Goal: Information Seeking & Learning: Learn about a topic

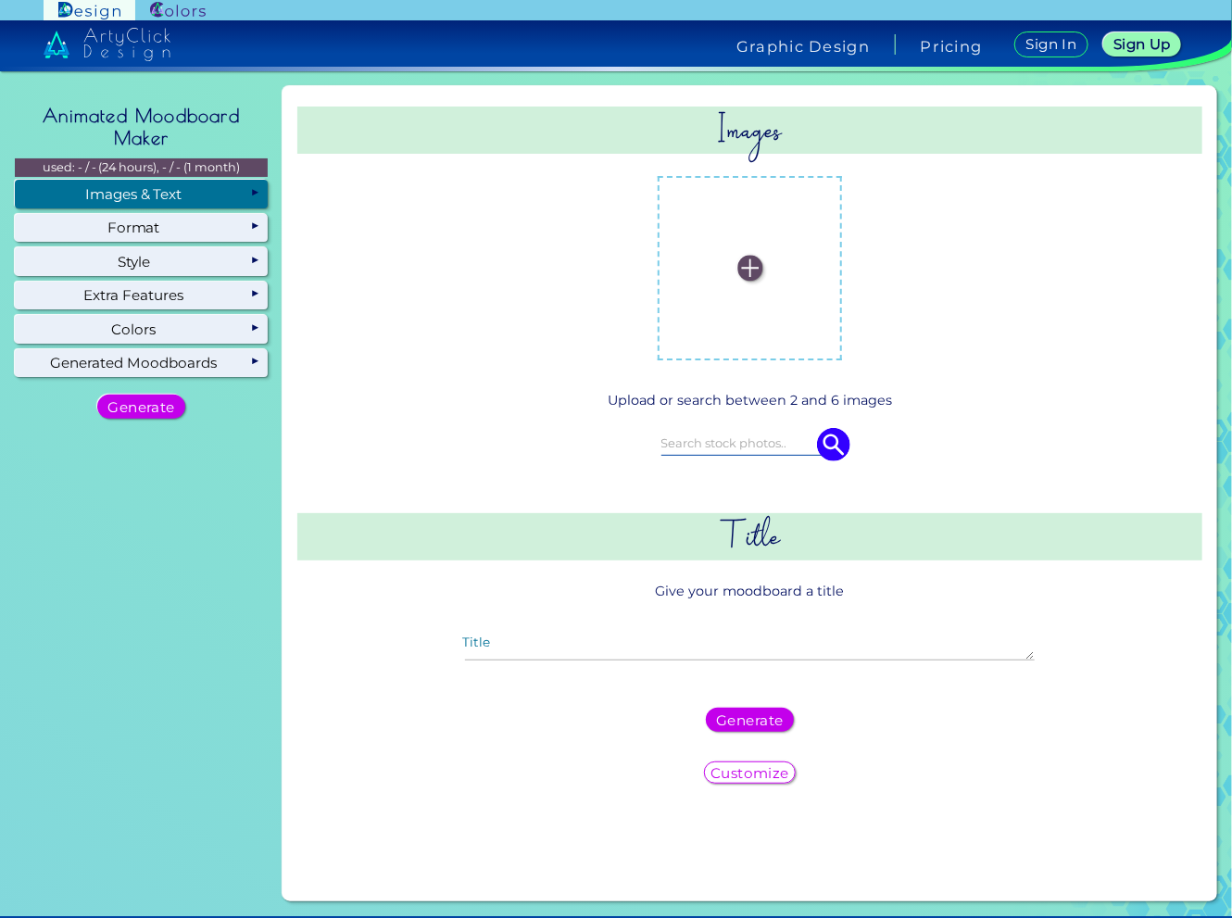
click at [178, 10] on img at bounding box center [178, 11] width 56 height 18
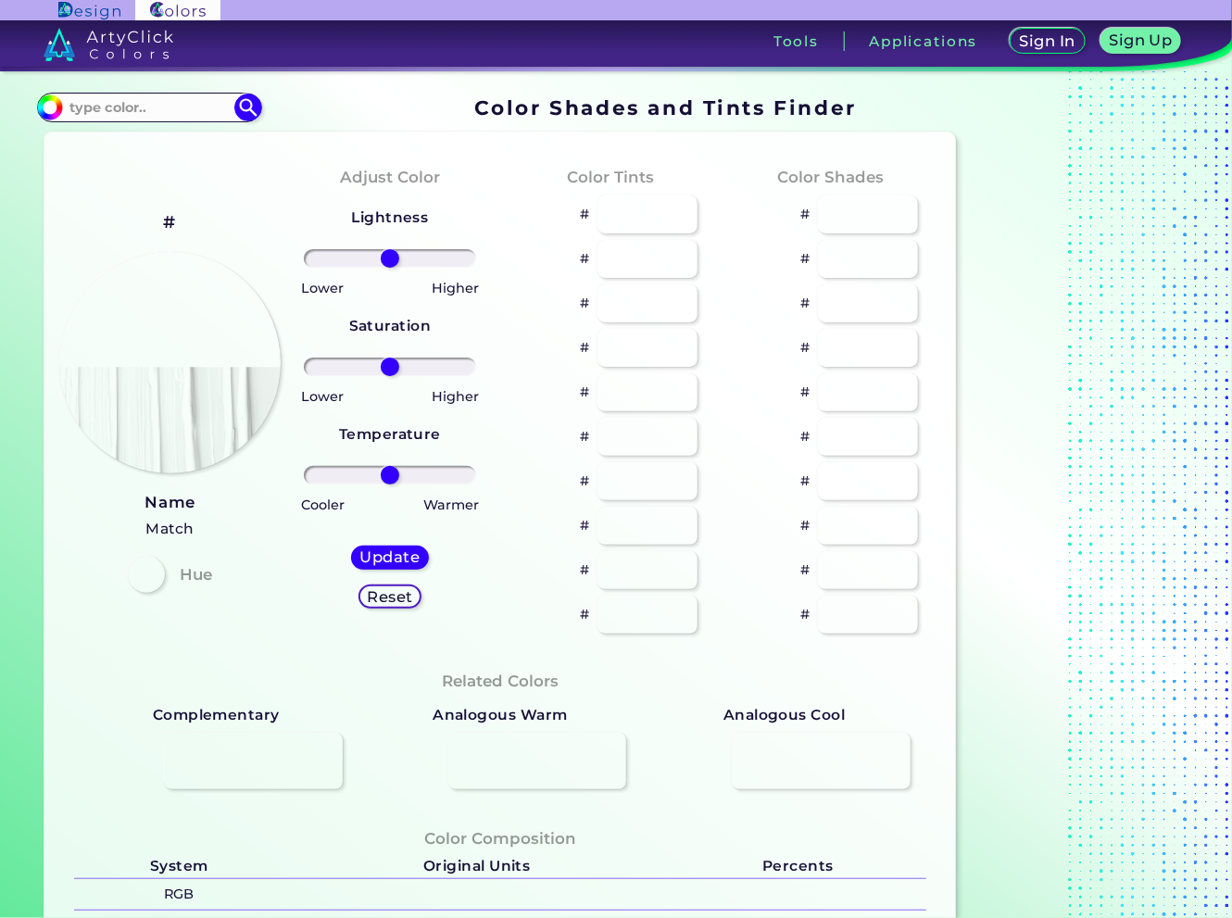
type input "#70e6d2"
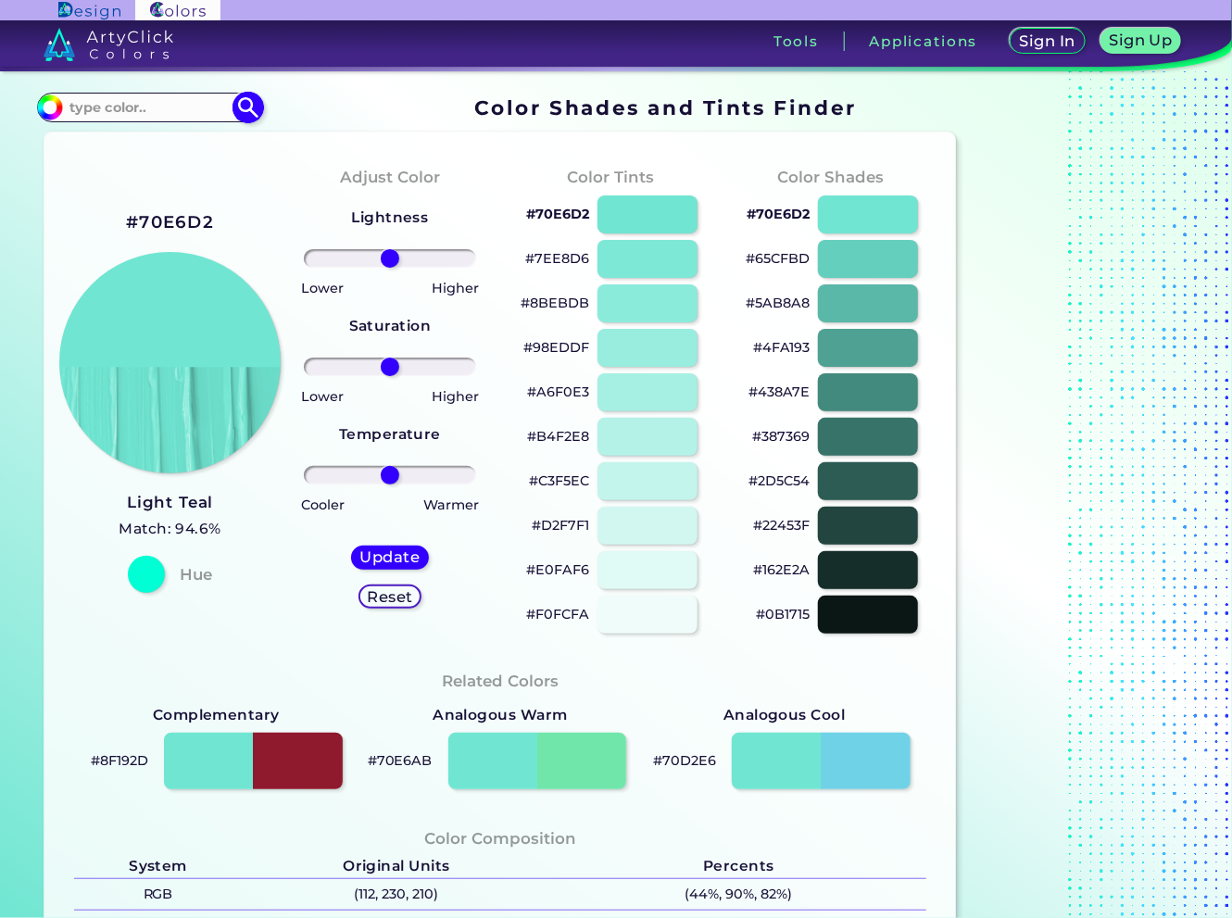
click at [121, 116] on input at bounding box center [149, 106] width 172 height 25
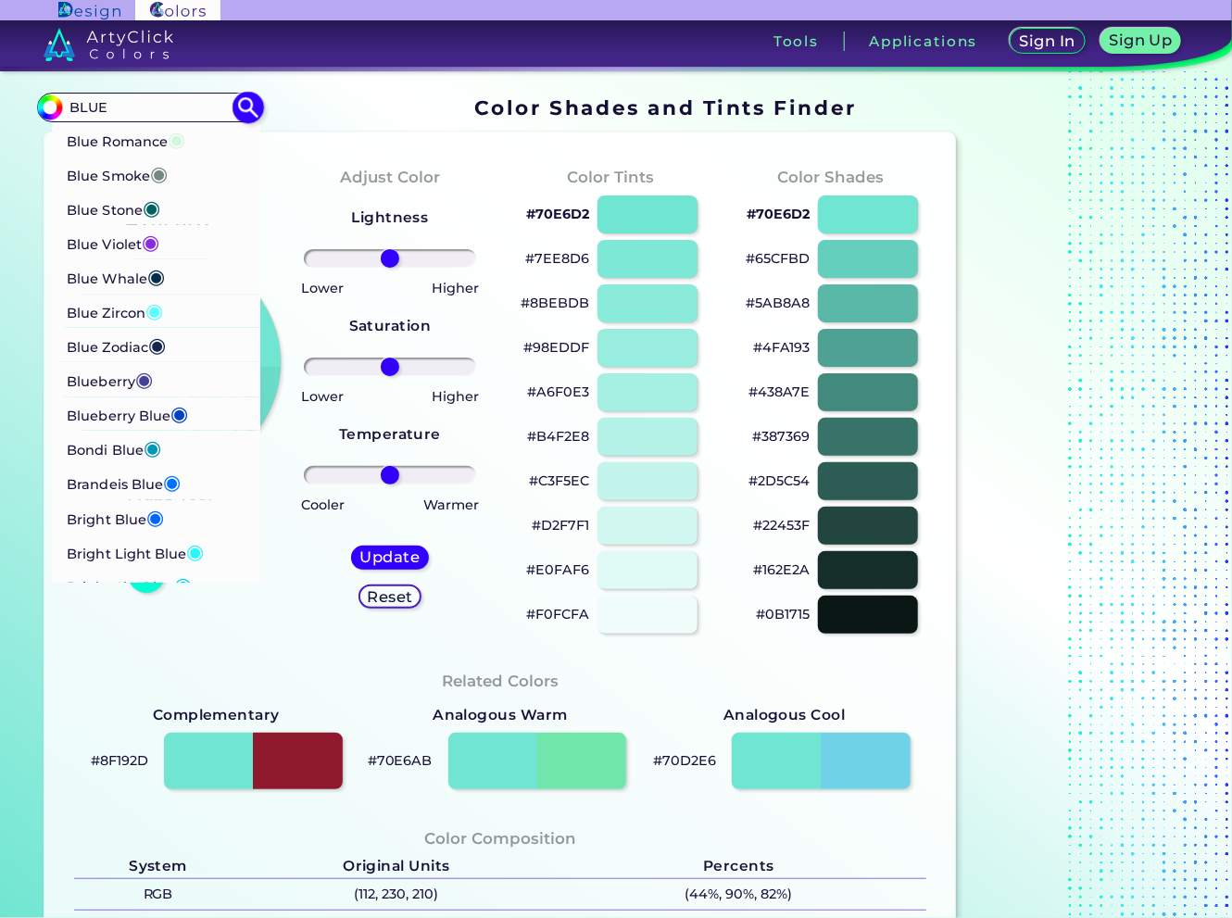
scroll to position [1272, 0]
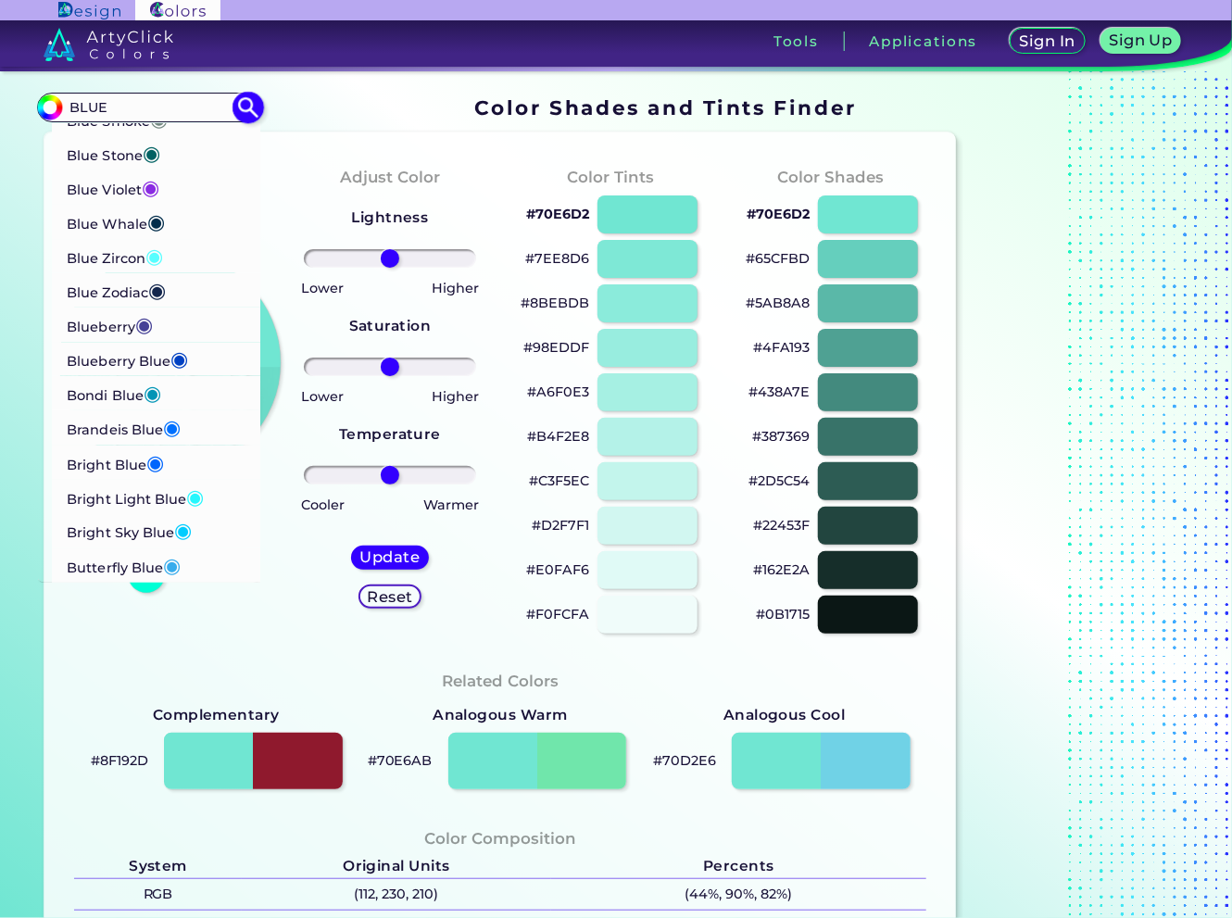
type input "BLUE"
click at [130, 468] on p "Bright Blue ◉" at bounding box center [115, 463] width 97 height 34
type input "#0165fc"
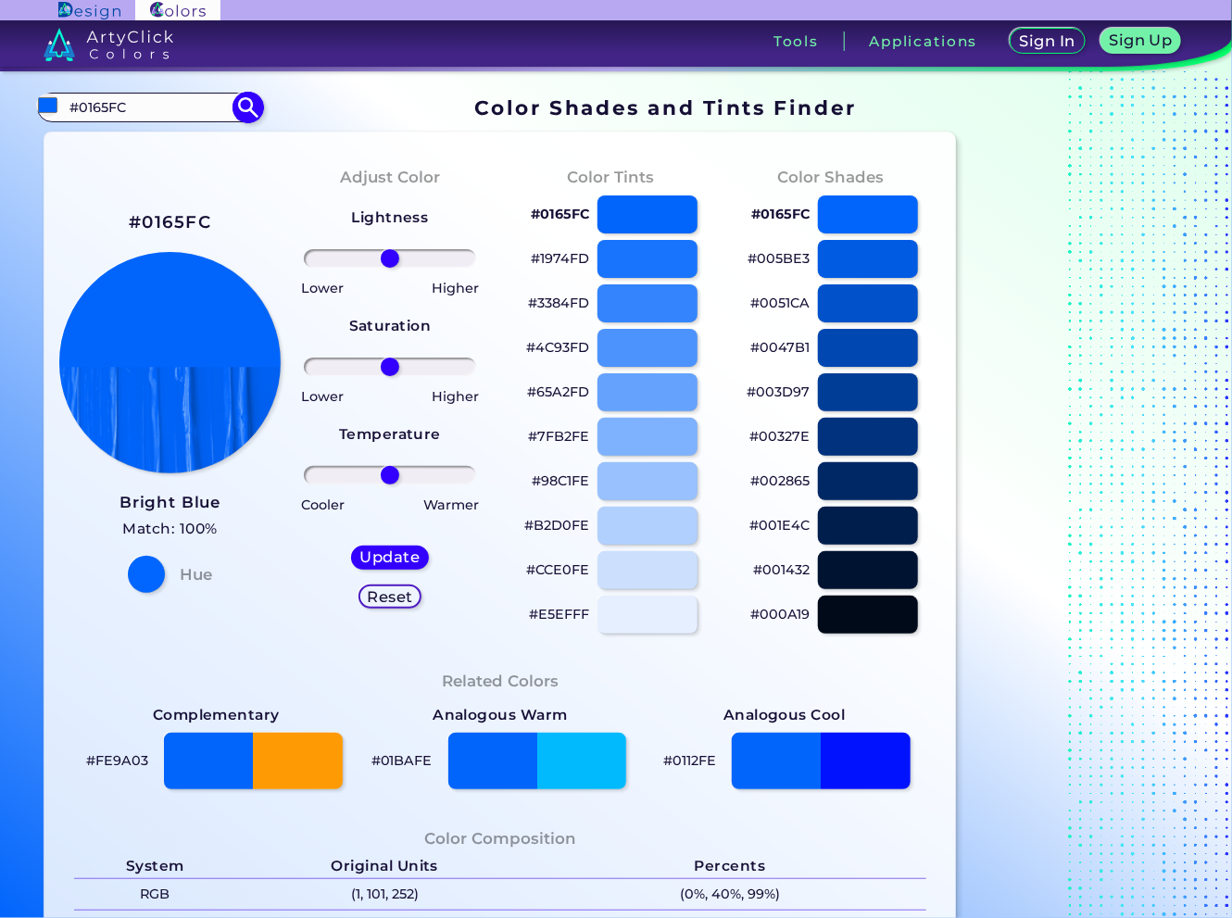
click at [169, 100] on input "#0165FC" at bounding box center [149, 106] width 172 height 25
drag, startPoint x: 163, startPoint y: 113, endPoint x: 66, endPoint y: 115, distance: 97.3
click at [66, 115] on input "#0165FC" at bounding box center [149, 106] width 172 height 25
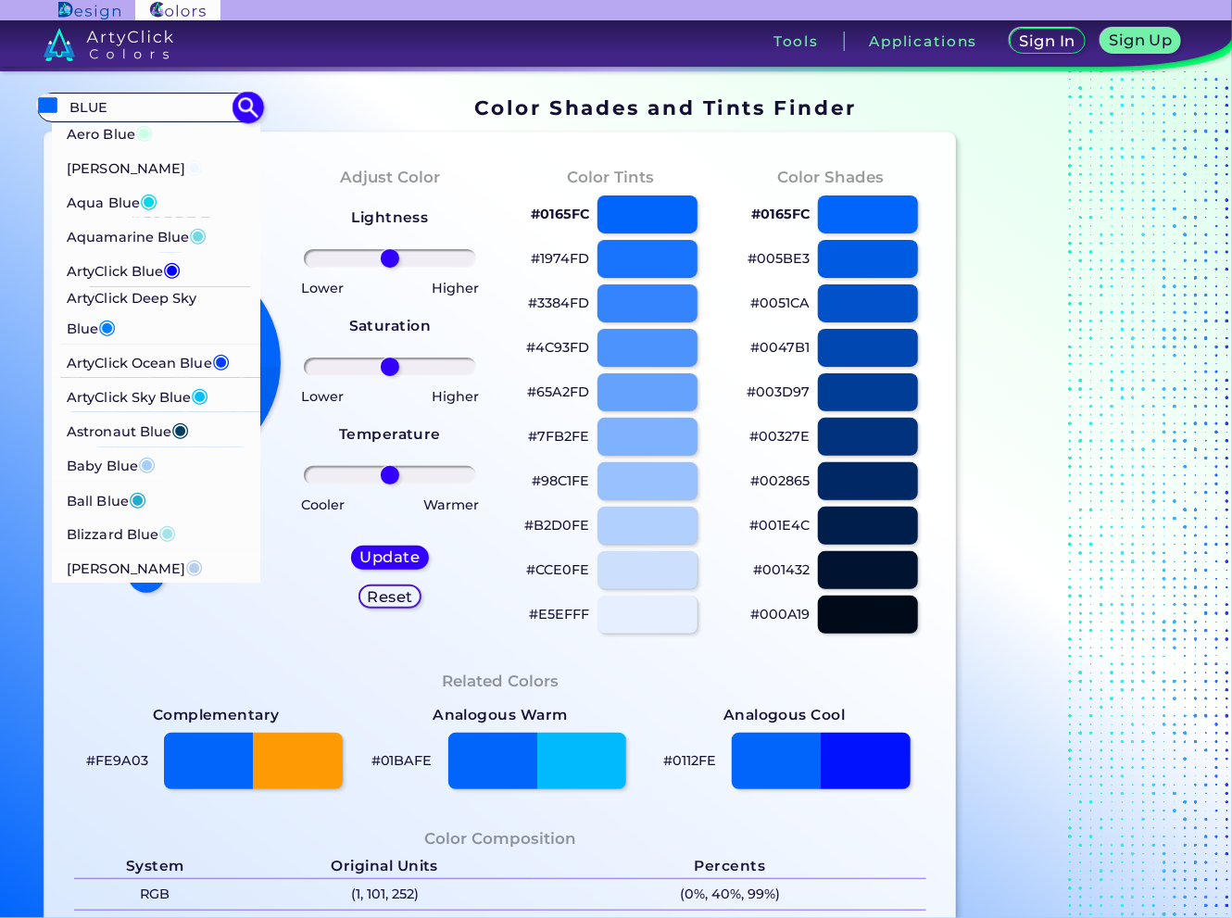
type input "BLUE"
click at [148, 275] on p "ArtyClick Blue ◉" at bounding box center [124, 269] width 114 height 34
type input "#0000ff"
type input "#0000FF"
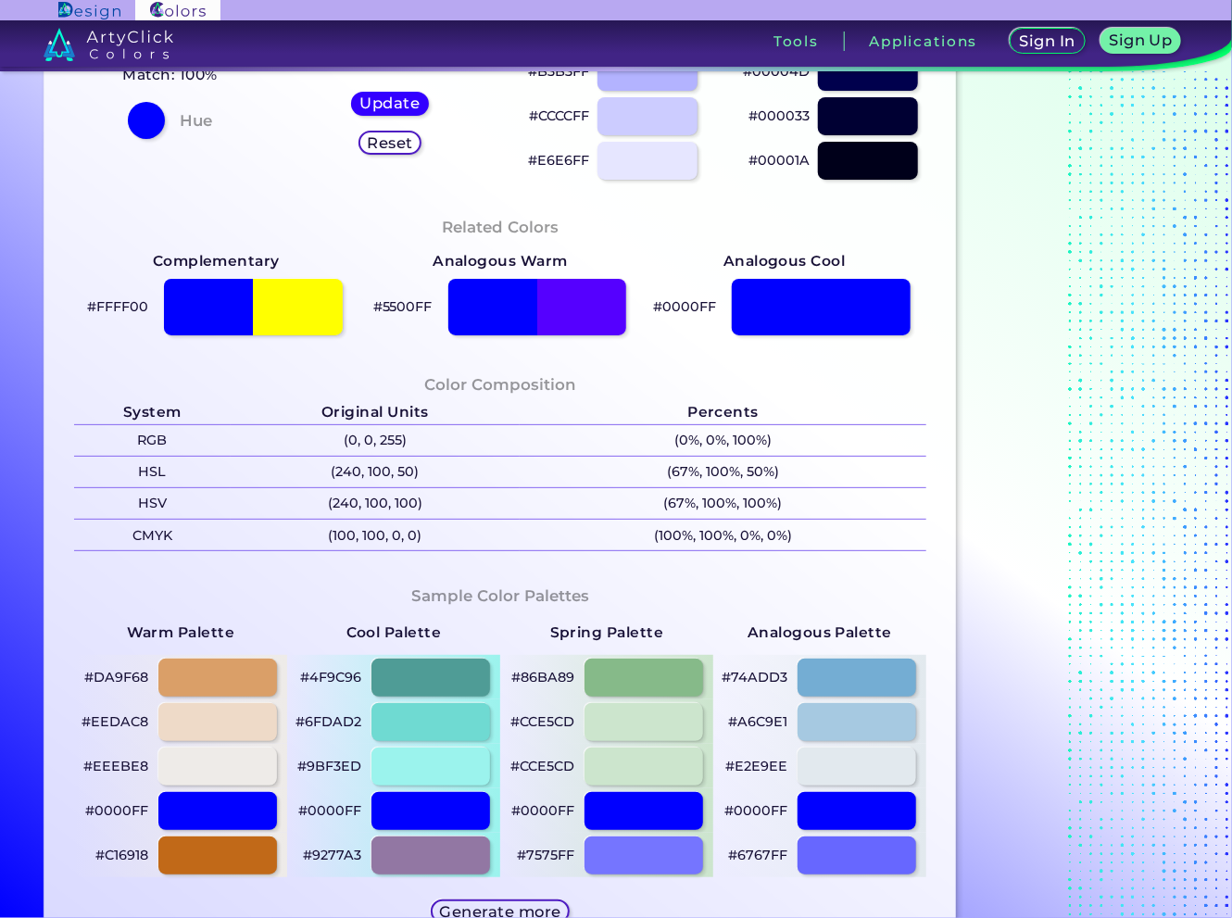
scroll to position [556, 0]
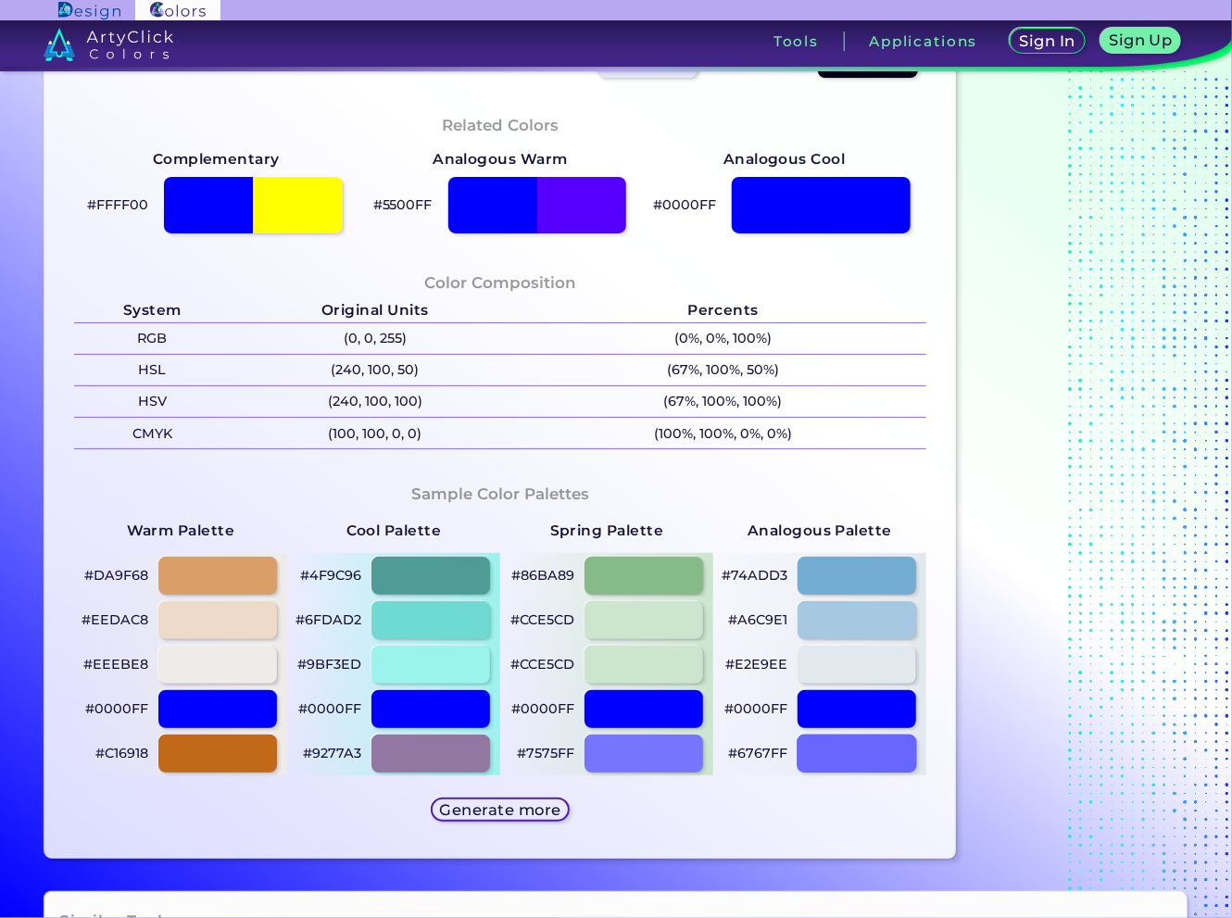
click at [820, 746] on div at bounding box center [858, 754] width 120 height 38
type input "#6767ff"
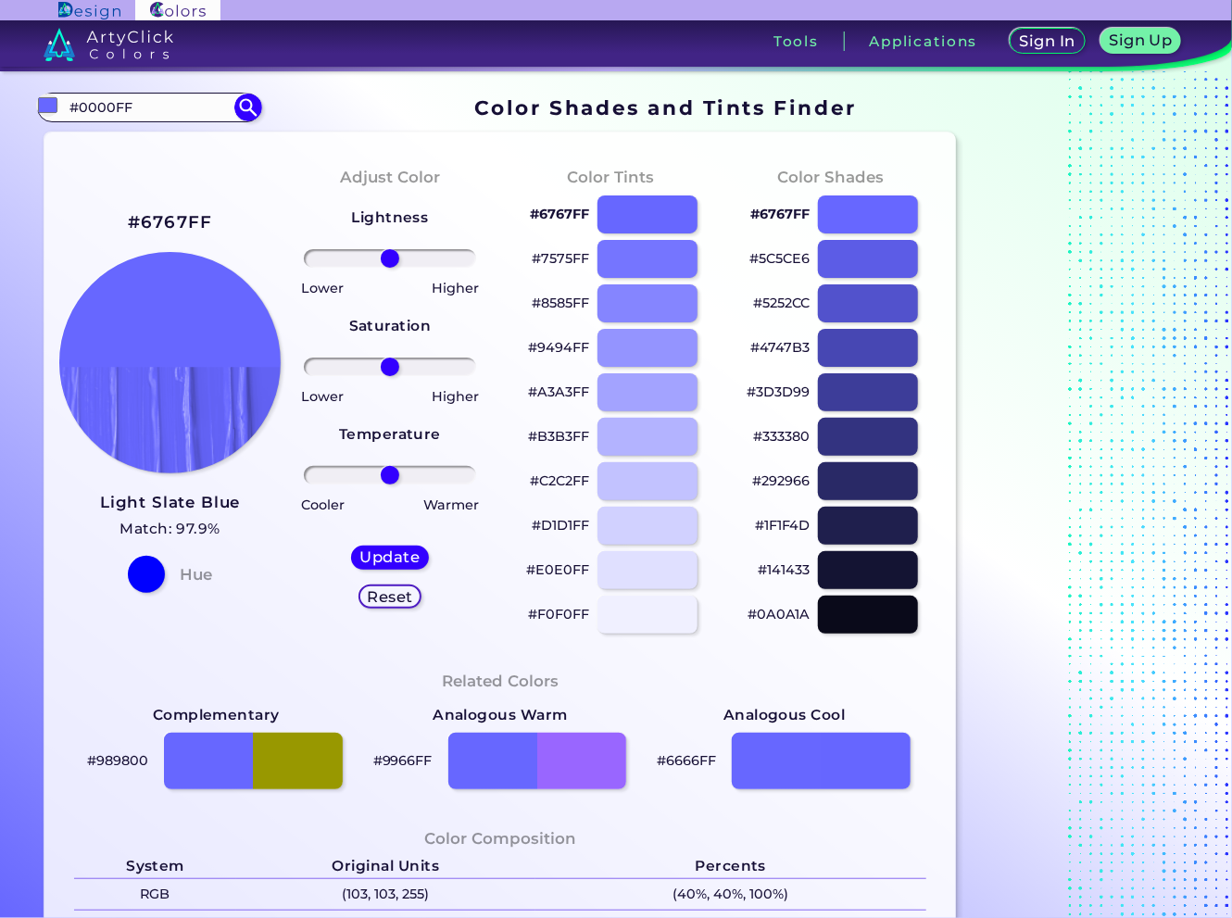
click at [121, 90] on section "#6767ff #0000FF Aero Blue ◉ Alice Blue ◉ Aqua Blue ◉ Aquamarine Blue ◉ ArtyClic…" at bounding box center [500, 108] width 926 height 36
click at [120, 96] on input "#0000FF" at bounding box center [149, 106] width 172 height 25
type input "#"
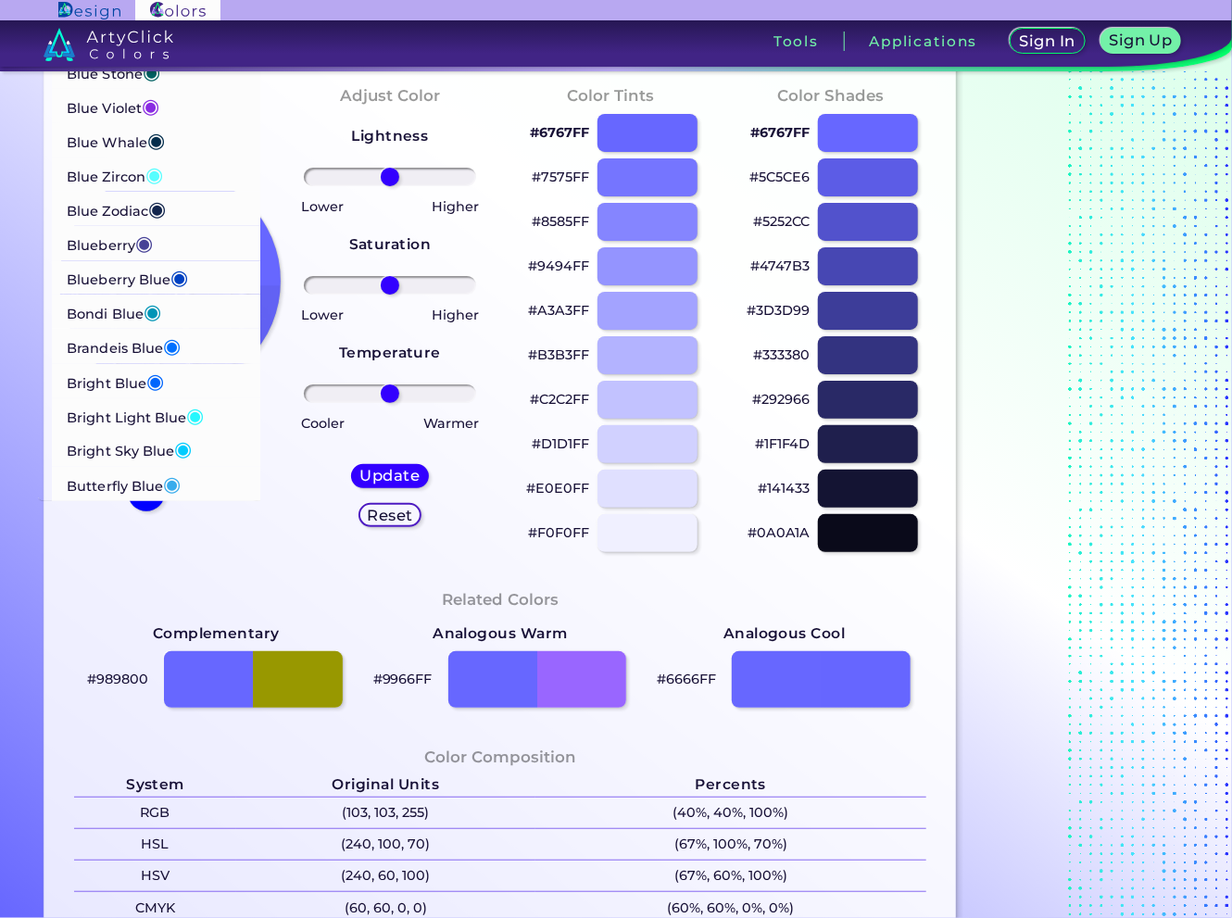
scroll to position [93, 0]
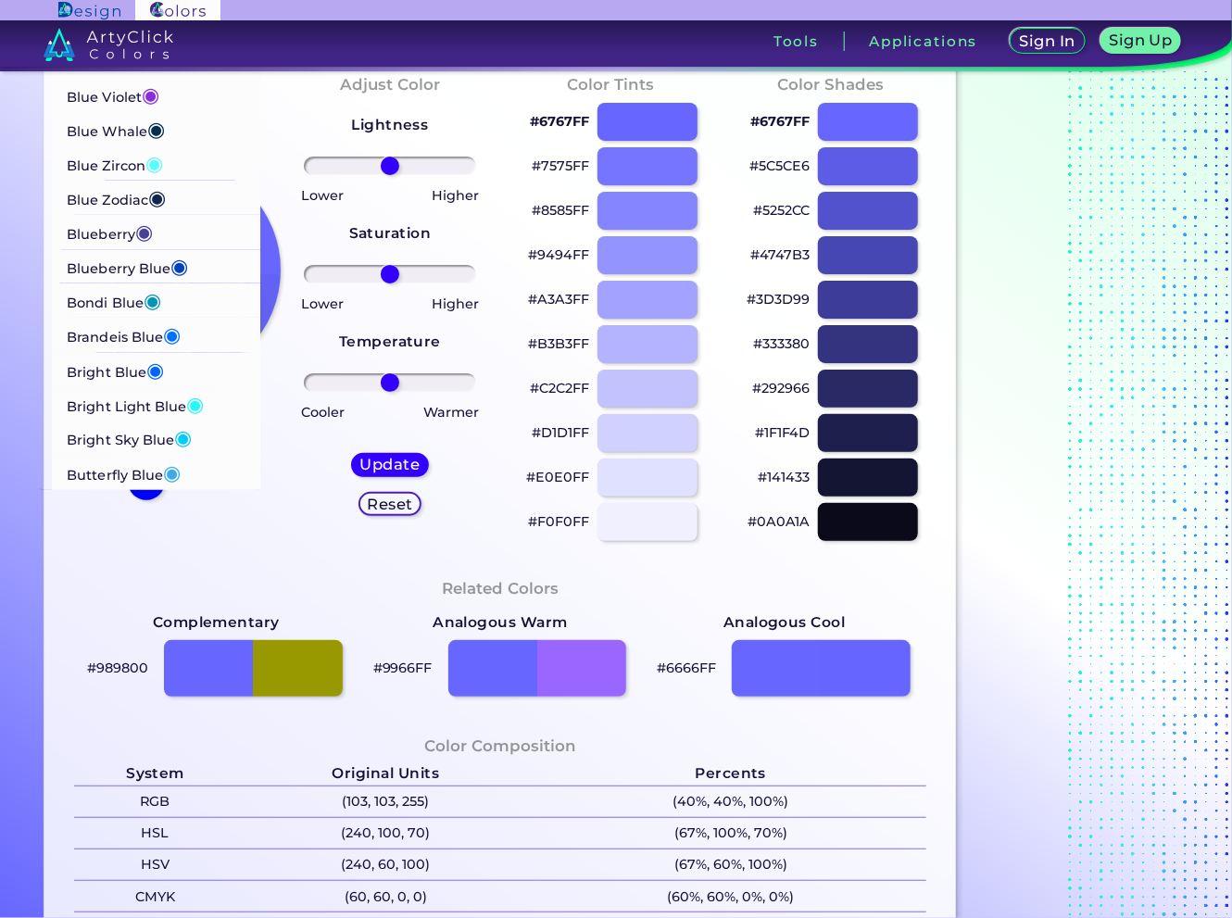
type input "BLUE"
click at [122, 375] on p "Bright Blue ◉" at bounding box center [115, 370] width 97 height 34
type input "#0165fc"
type input "#0165FC"
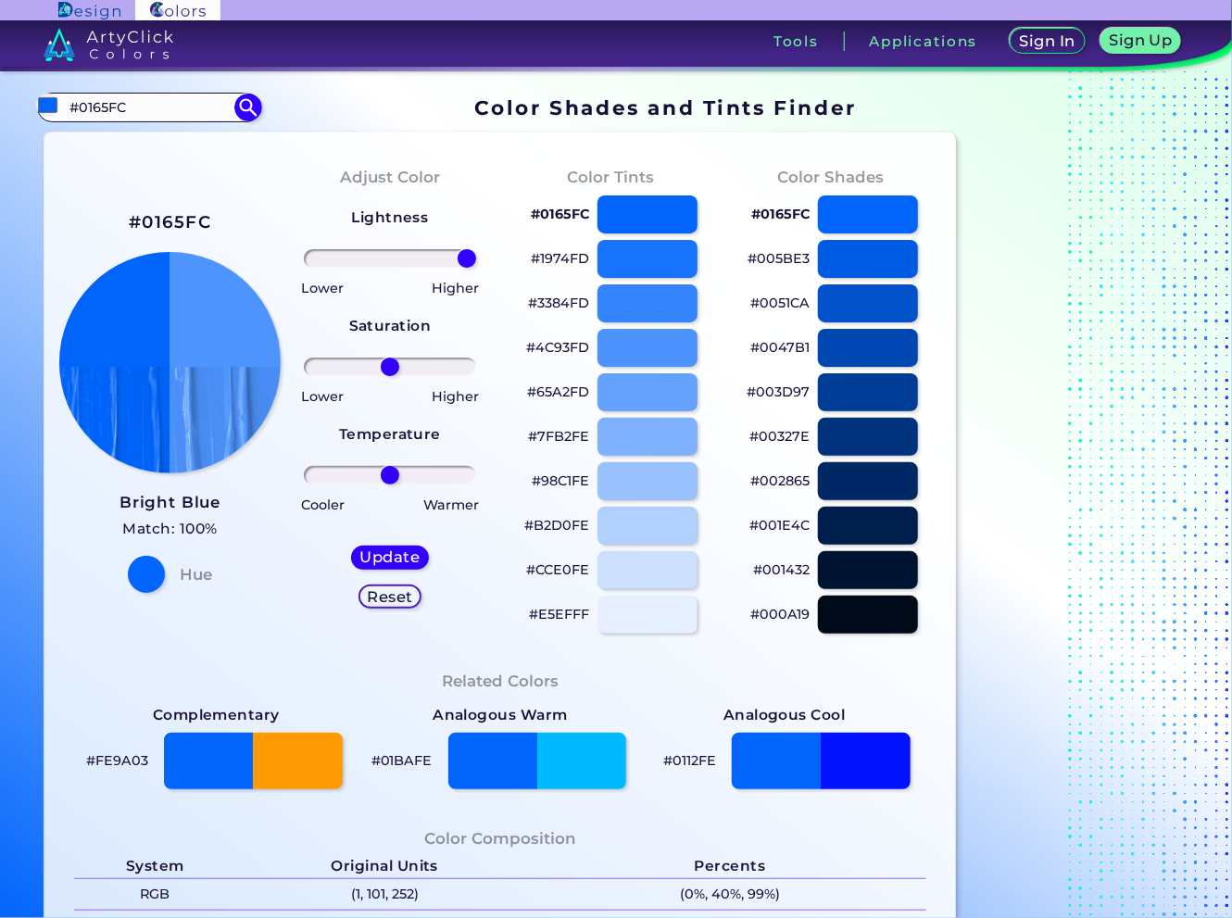
drag, startPoint x: 384, startPoint y: 260, endPoint x: 504, endPoint y: 261, distance: 119.5
type input "100"
click at [475, 261] on input "range" at bounding box center [389, 258] width 171 height 19
click at [408, 556] on h5 "Update" at bounding box center [390, 557] width 55 height 14
type input "#4d94fe"
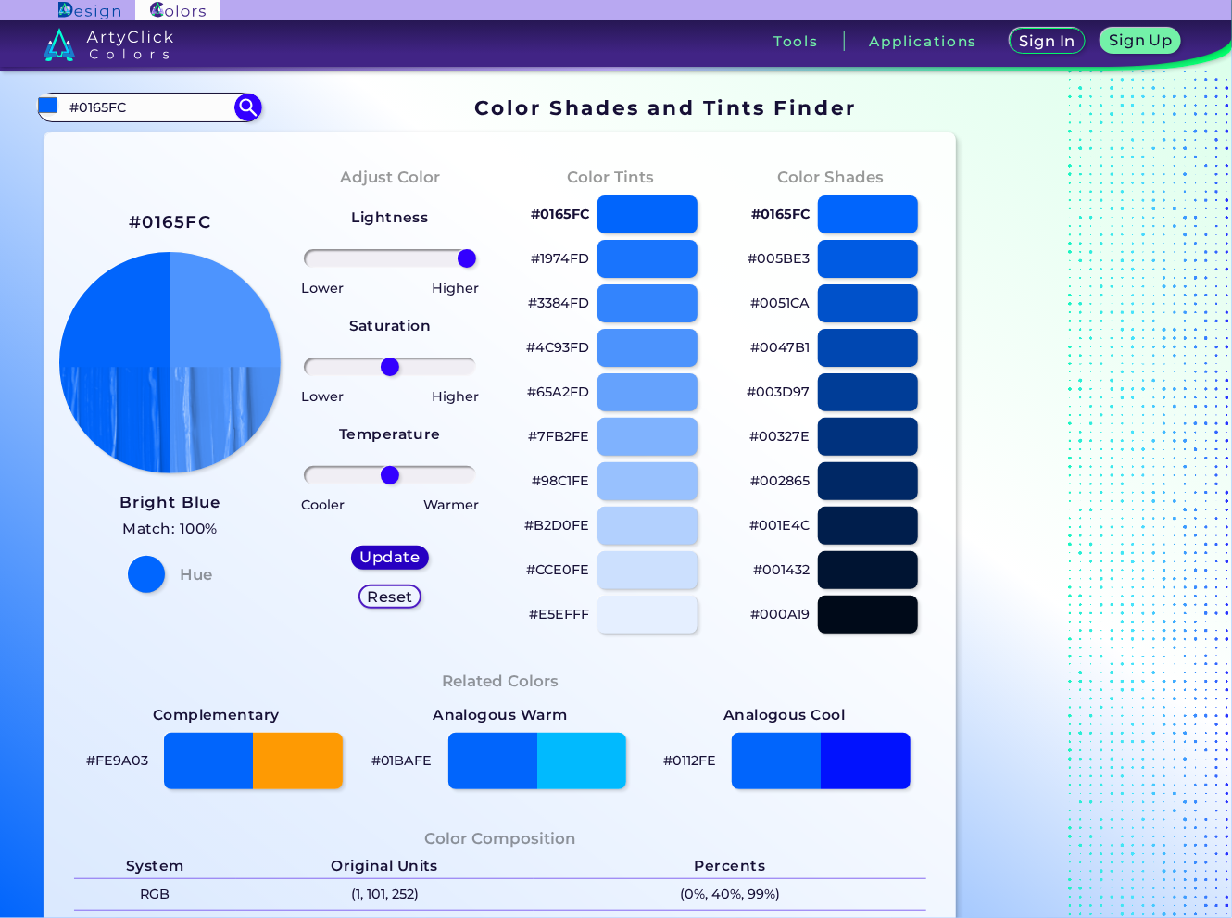
type input "0"
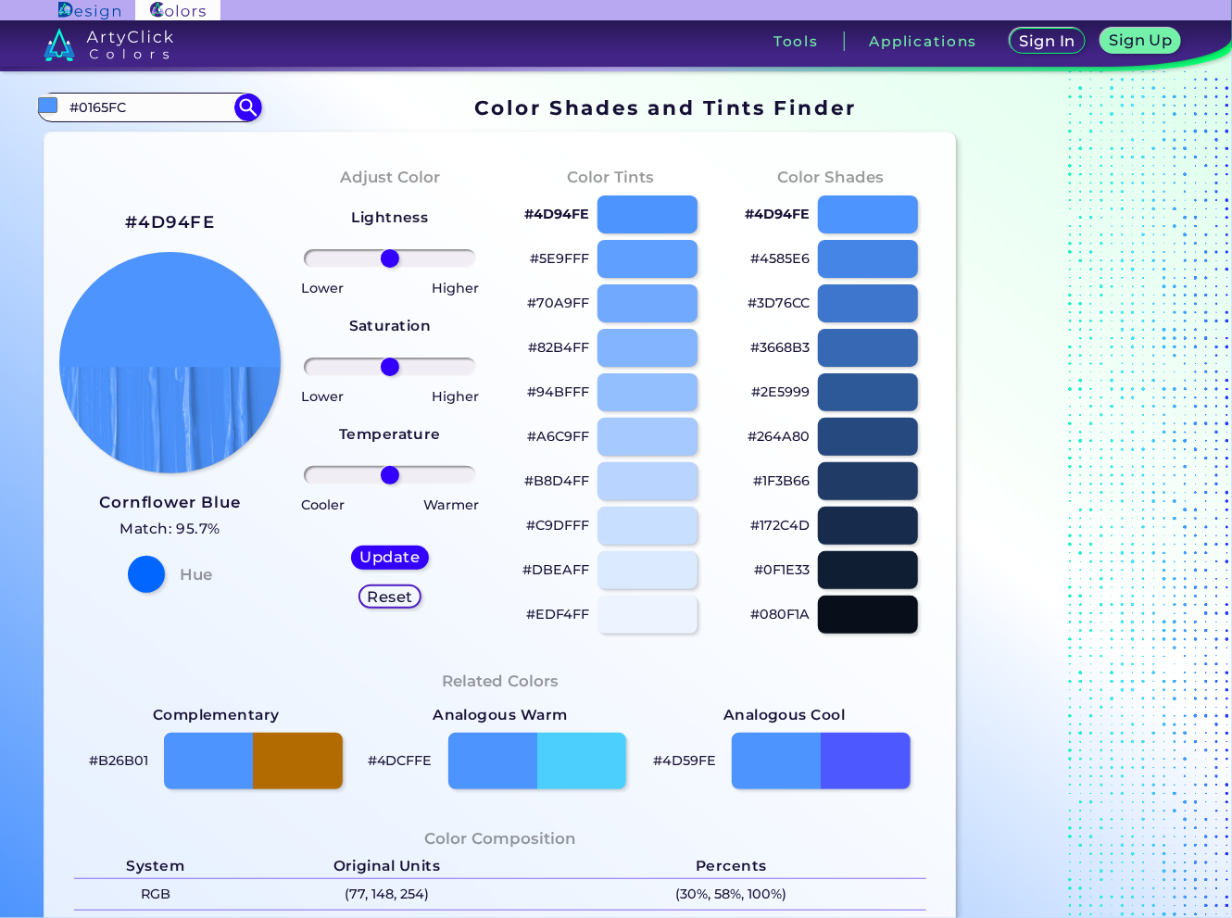
click at [787, 301] on p "#3D76CC" at bounding box center [779, 303] width 62 height 22
click at [121, 108] on input "#0165FC" at bounding box center [149, 106] width 172 height 25
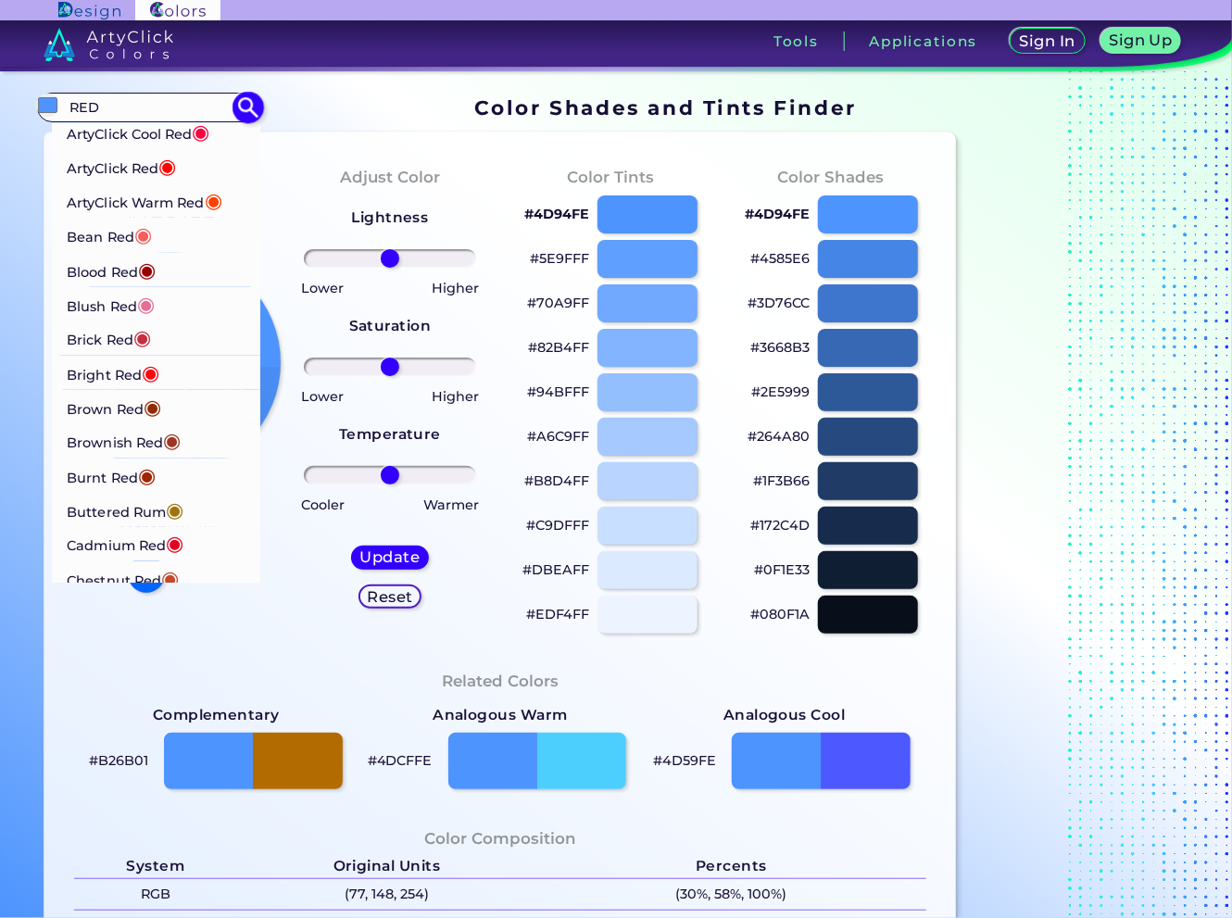
type input "RED"
click at [129, 378] on p "Bright Red ◉" at bounding box center [113, 373] width 93 height 34
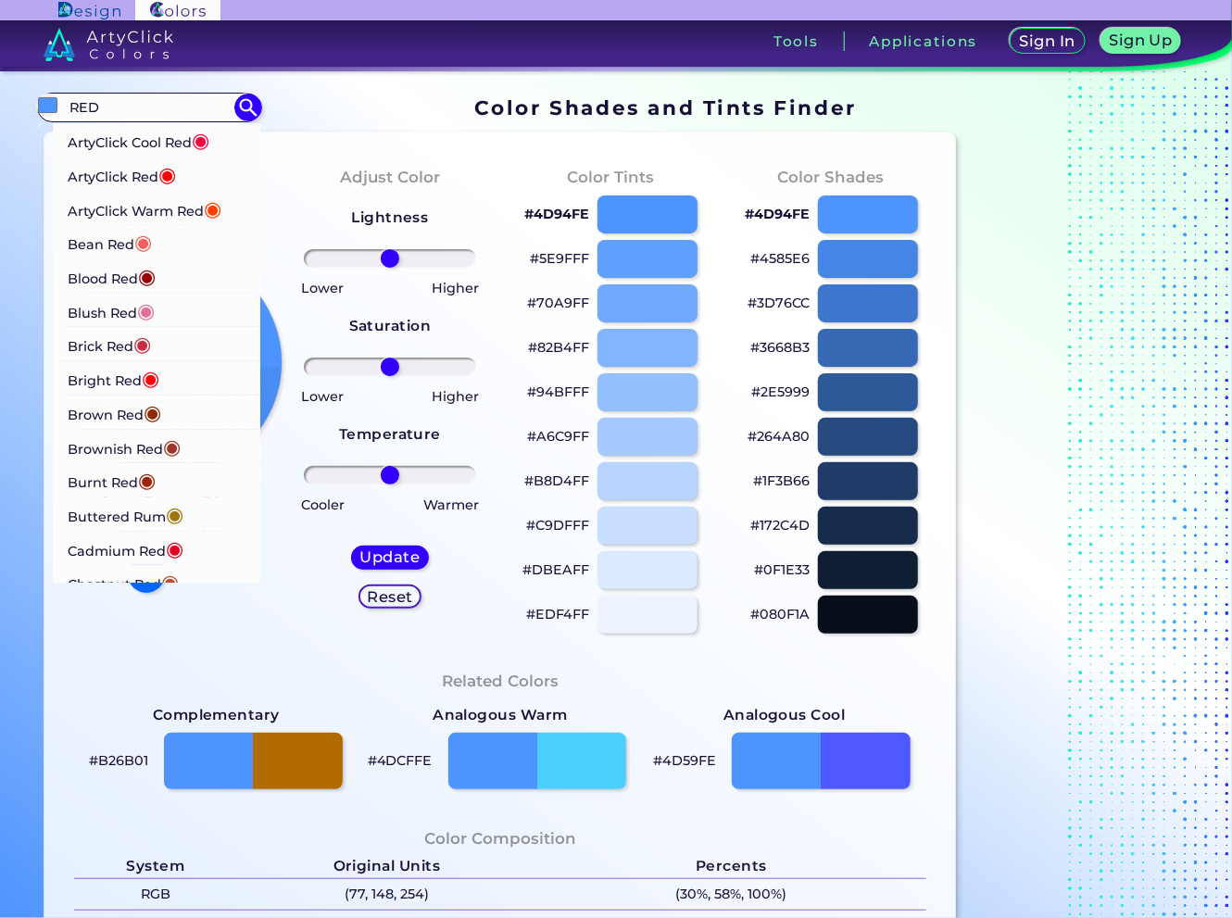
type input "#ff000d"
type input "#FF000D"
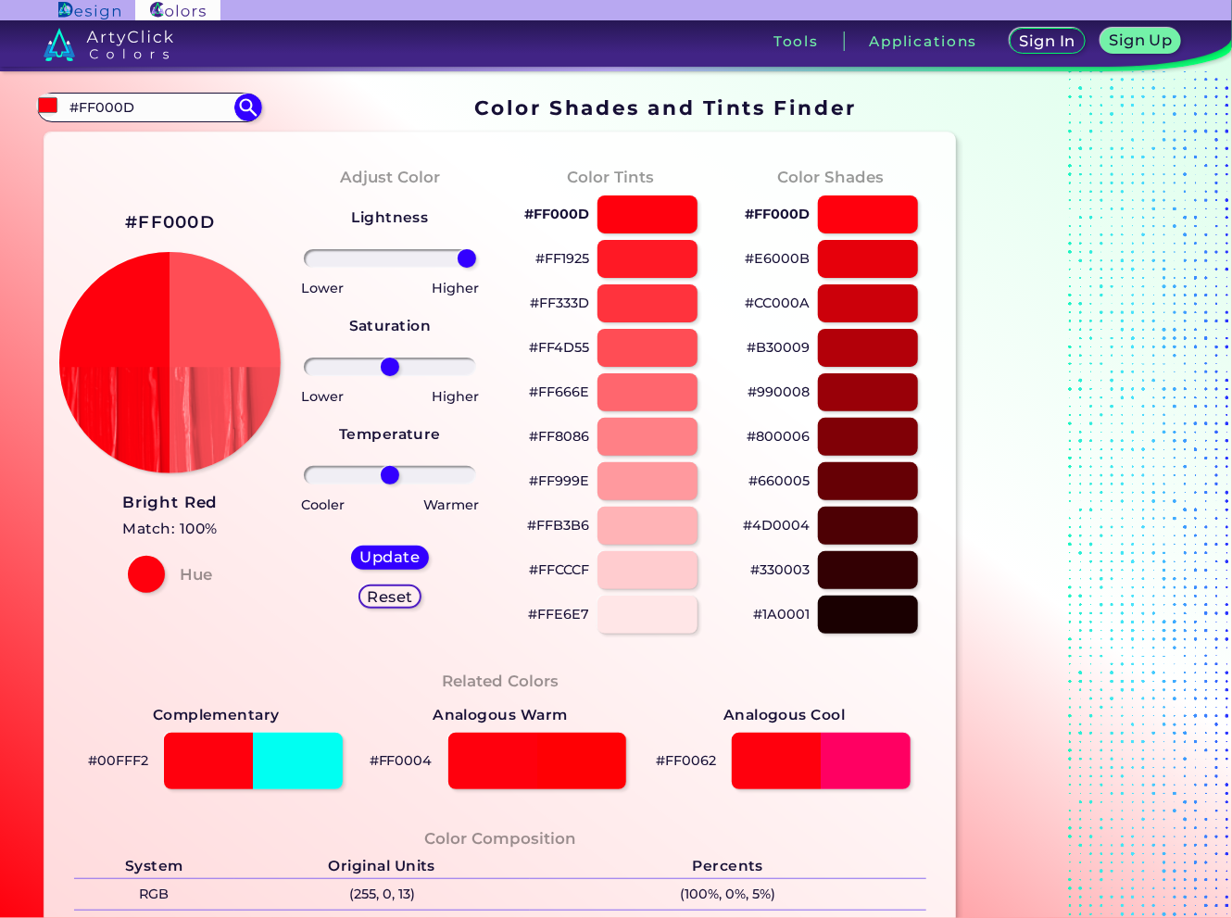
drag, startPoint x: 397, startPoint y: 266, endPoint x: 497, endPoint y: 266, distance: 99.1
type input "100"
click at [475, 266] on input "range" at bounding box center [389, 258] width 171 height 19
click at [408, 553] on h5 "Update" at bounding box center [390, 557] width 55 height 14
type input "#ff4d55"
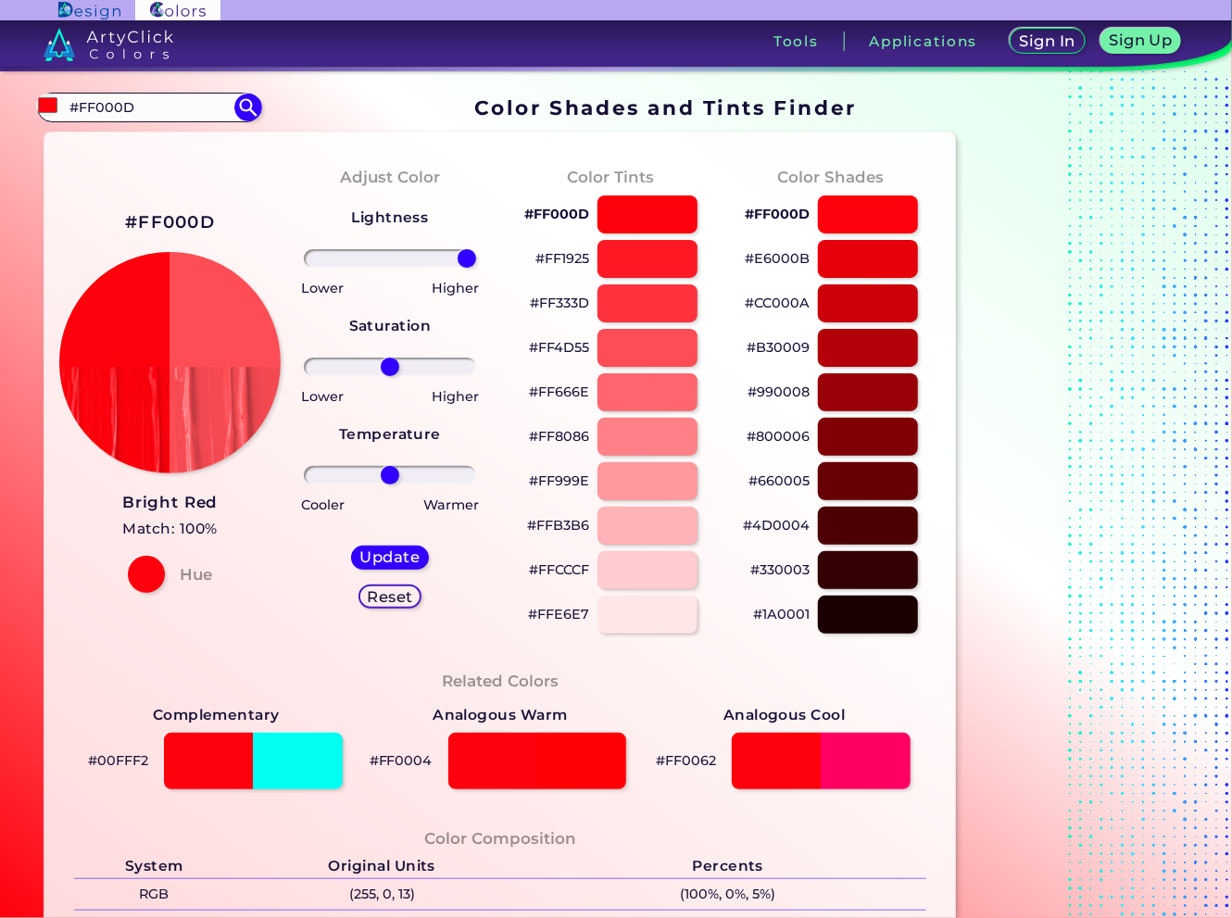
type input "0"
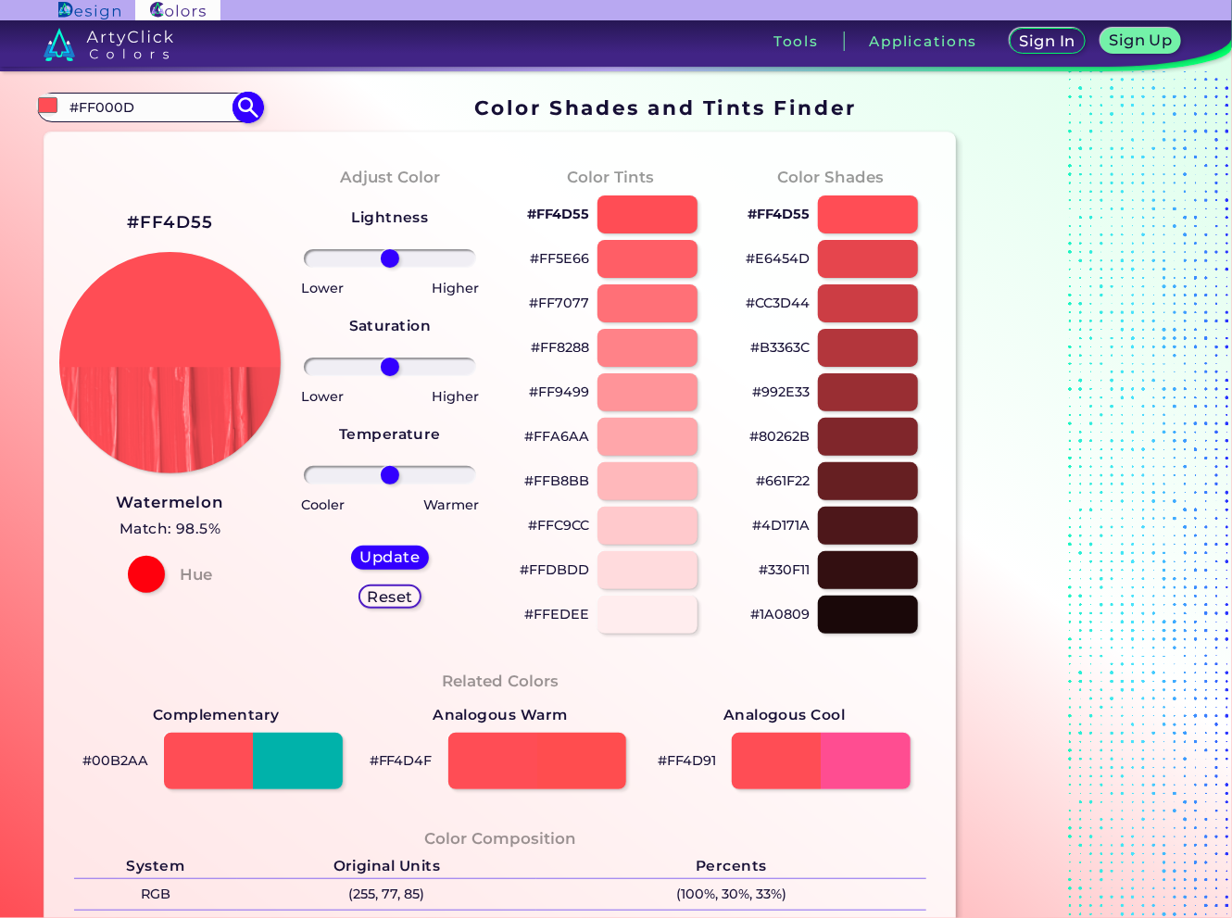
click at [101, 114] on input "#FF000D" at bounding box center [149, 106] width 172 height 25
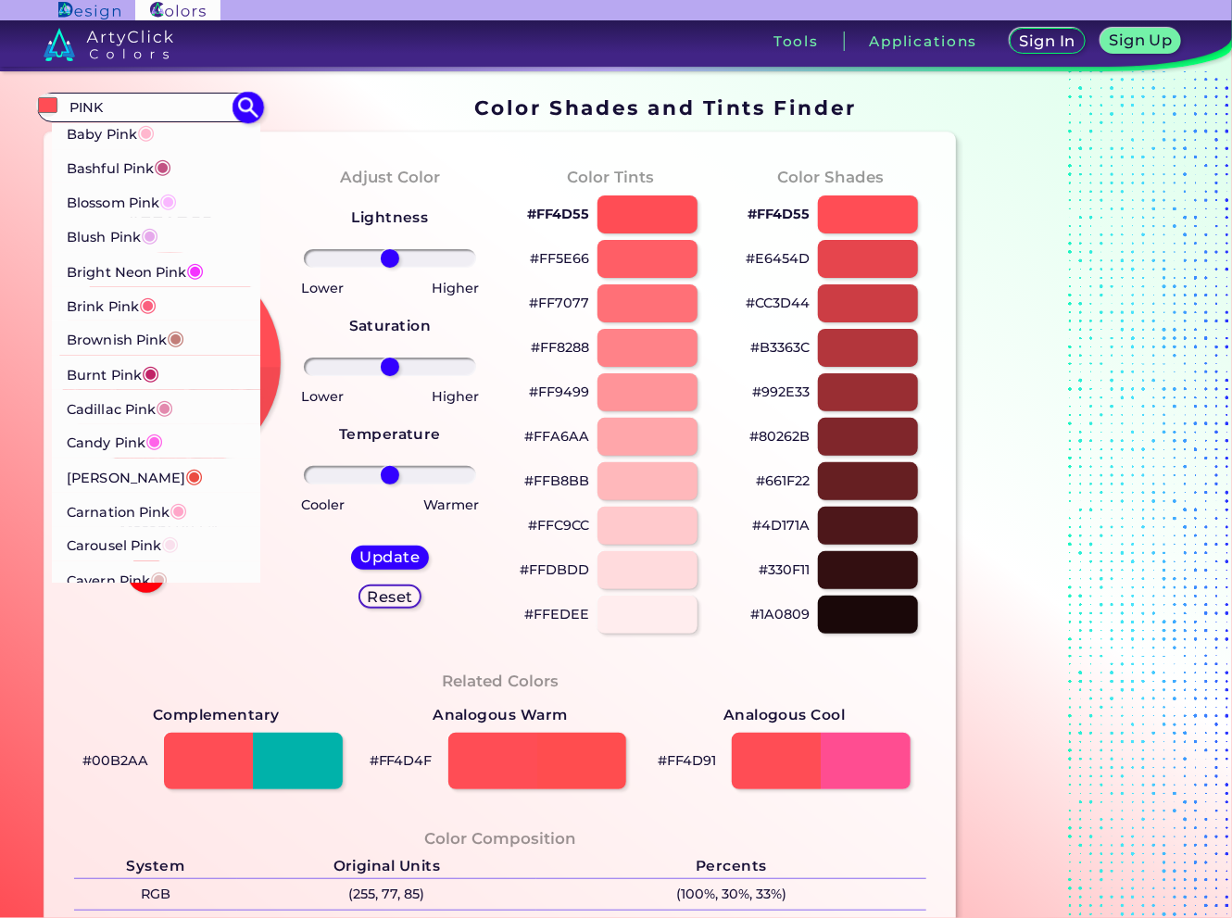
type input "PINK"
click at [108, 305] on p "Brink Pink ◉" at bounding box center [112, 303] width 90 height 34
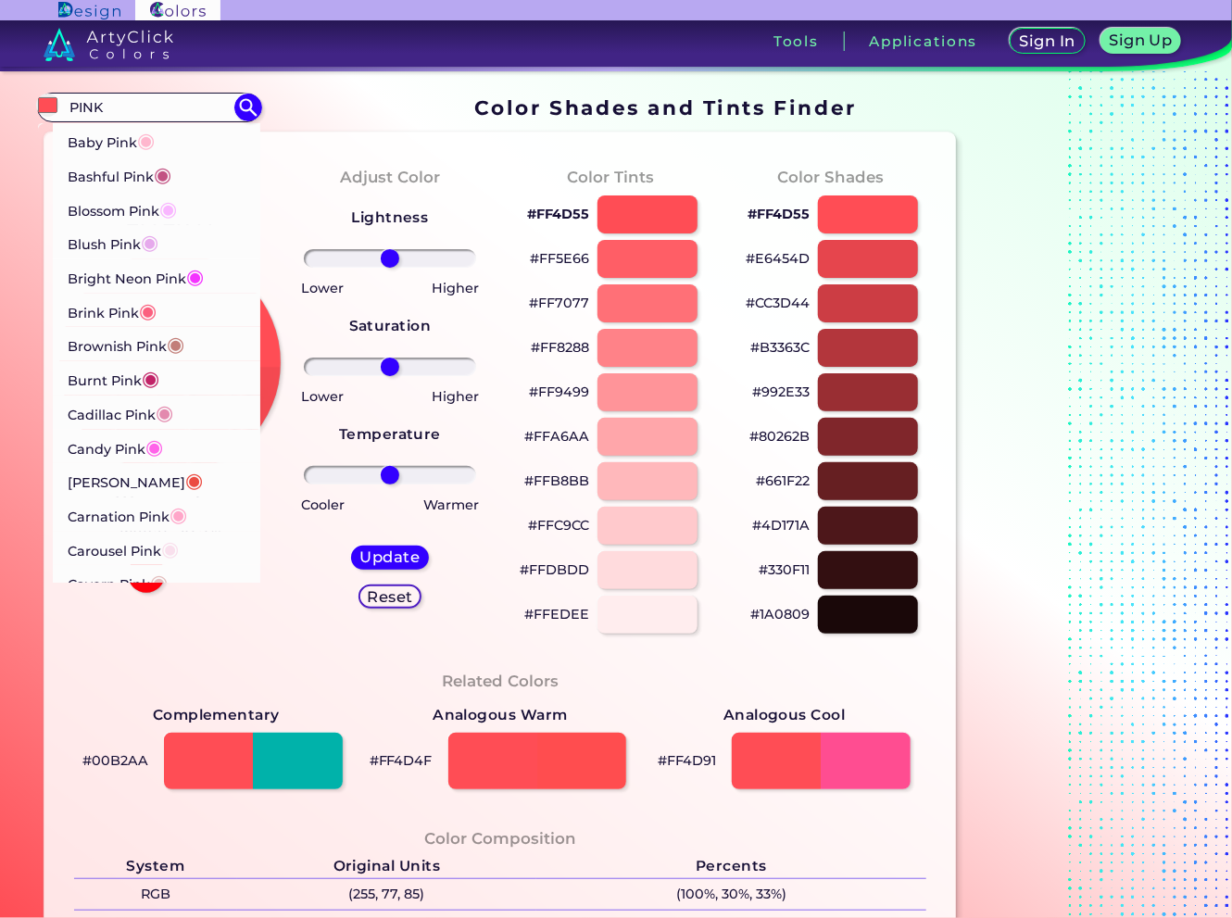
type input "#fb607f"
type input "#FB607F"
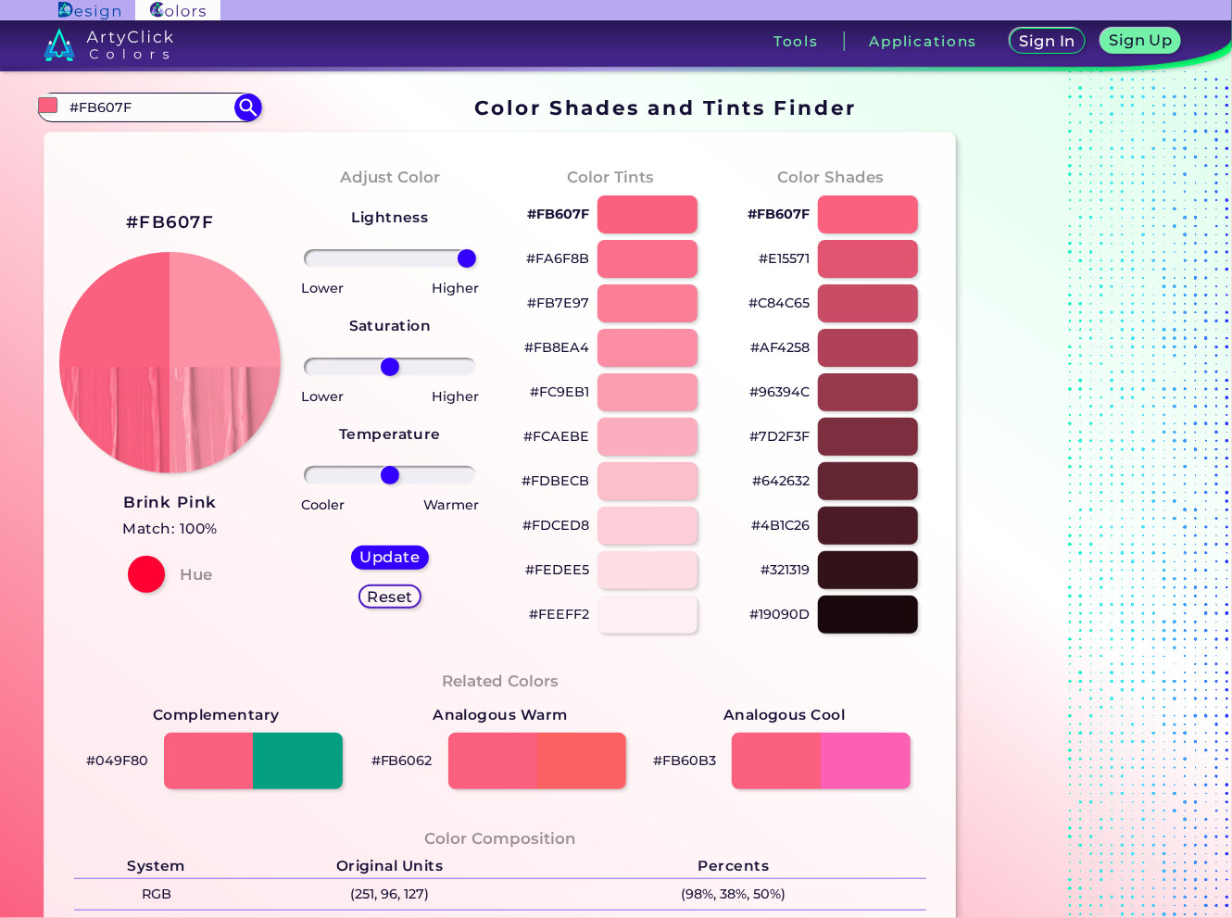
drag, startPoint x: 393, startPoint y: 266, endPoint x: 484, endPoint y: 276, distance: 91.4
type input "100"
click at [475, 268] on input "range" at bounding box center [389, 258] width 171 height 19
click at [389, 562] on h5 "Update" at bounding box center [390, 557] width 55 height 14
type input "#fc90a5"
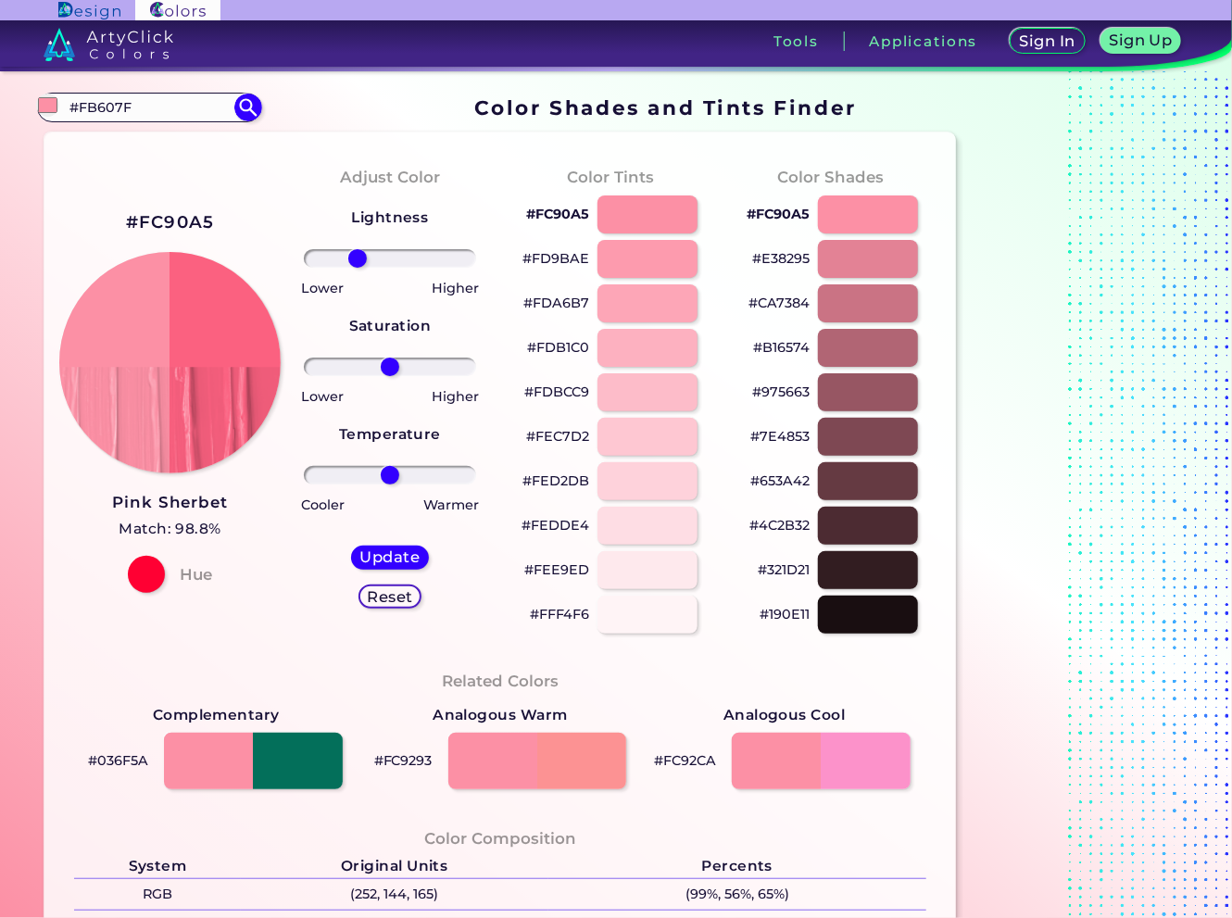
drag, startPoint x: 393, startPoint y: 258, endPoint x: 358, endPoint y: 283, distance: 43.2
type input "-42"
click at [358, 268] on input "range" at bounding box center [389, 258] width 171 height 19
click at [404, 551] on h5 "Update" at bounding box center [390, 557] width 55 height 14
type input "#fb6180"
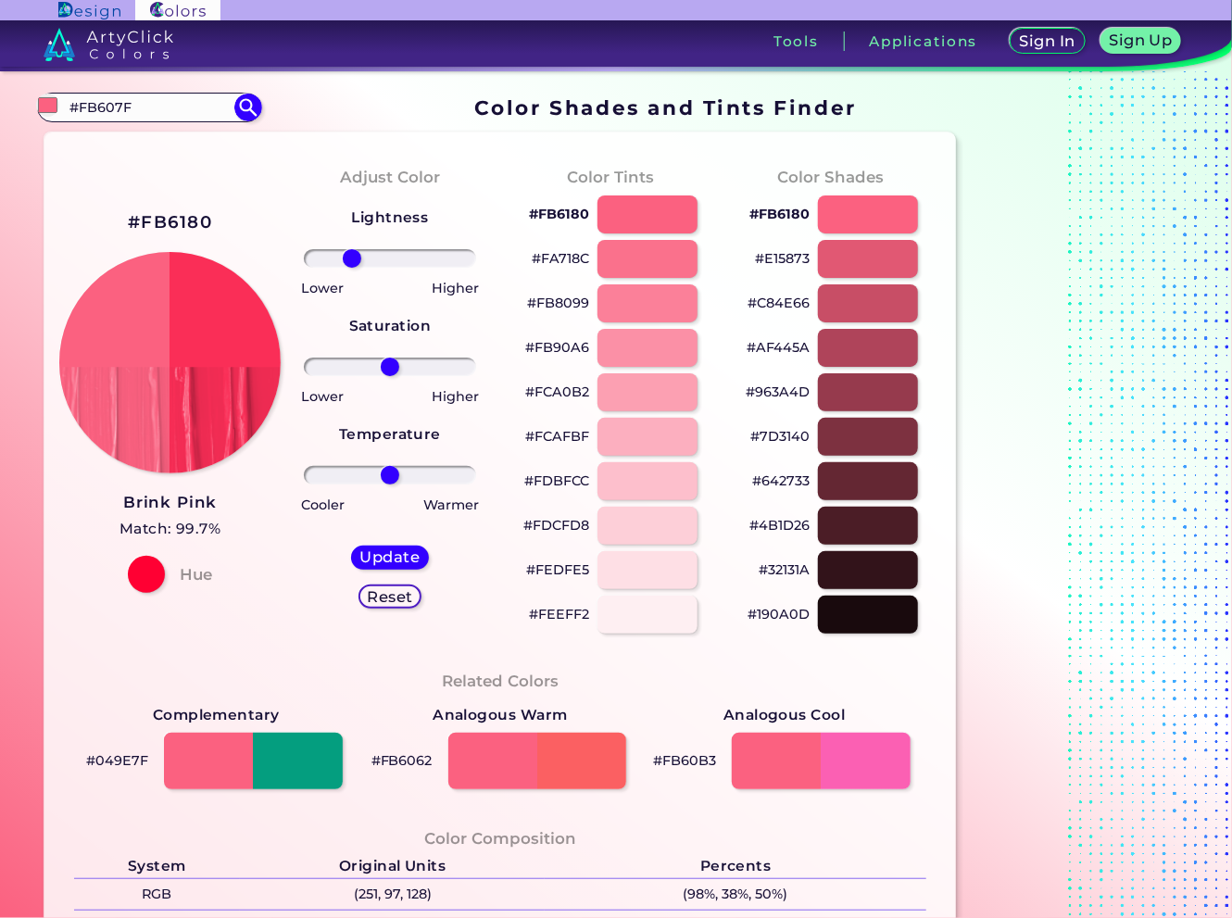
drag, startPoint x: 397, startPoint y: 258, endPoint x: 352, endPoint y: 258, distance: 44.5
type input "-49"
click at [352, 258] on input "range" at bounding box center [389, 258] width 171 height 19
click at [393, 562] on h5 "Update" at bounding box center [390, 557] width 55 height 14
type input "#fa2e57"
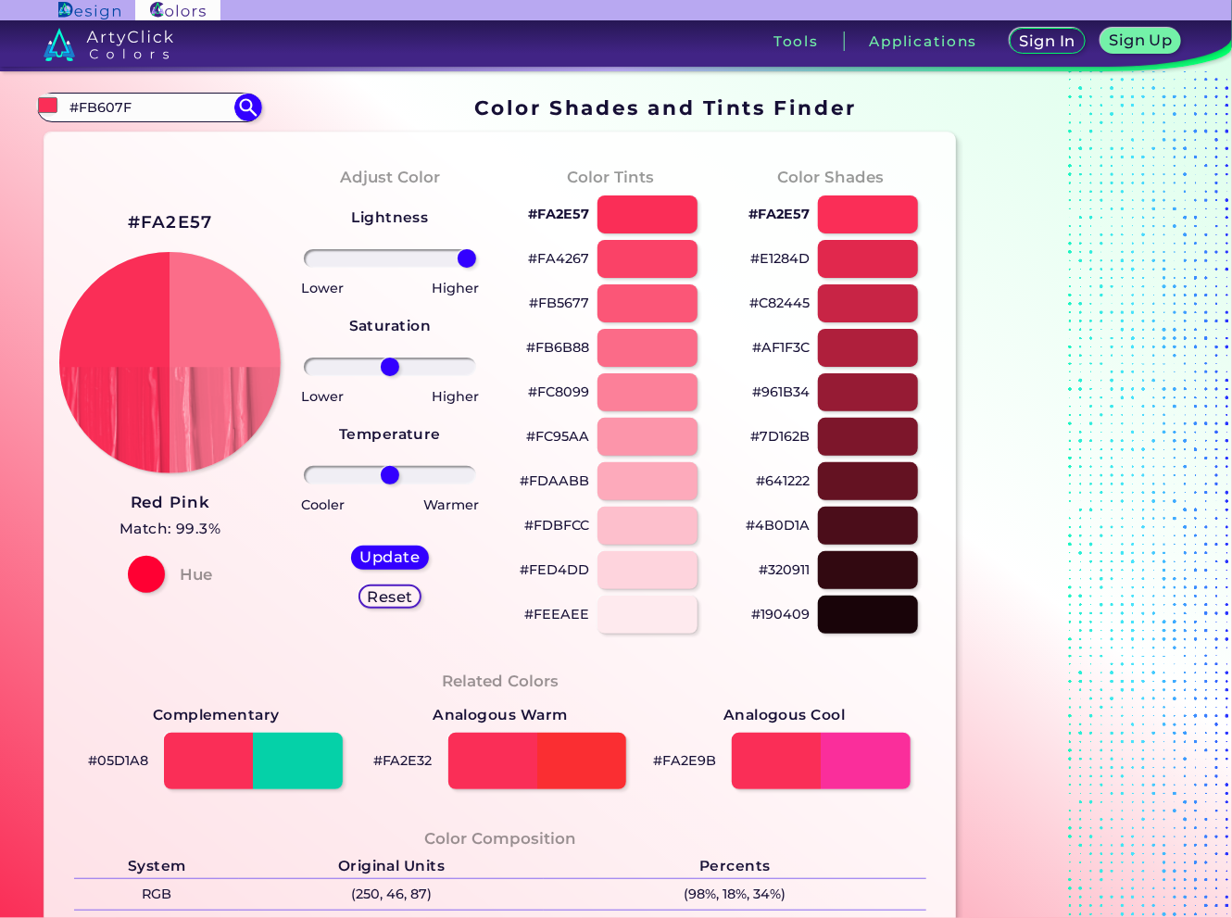
drag, startPoint x: 390, startPoint y: 259, endPoint x: 485, endPoint y: 258, distance: 95.4
type input "100"
click at [475, 258] on input "range" at bounding box center [389, 258] width 171 height 19
click at [399, 555] on h5 "Update" at bounding box center [390, 557] width 54 height 14
type input "#fb6d89"
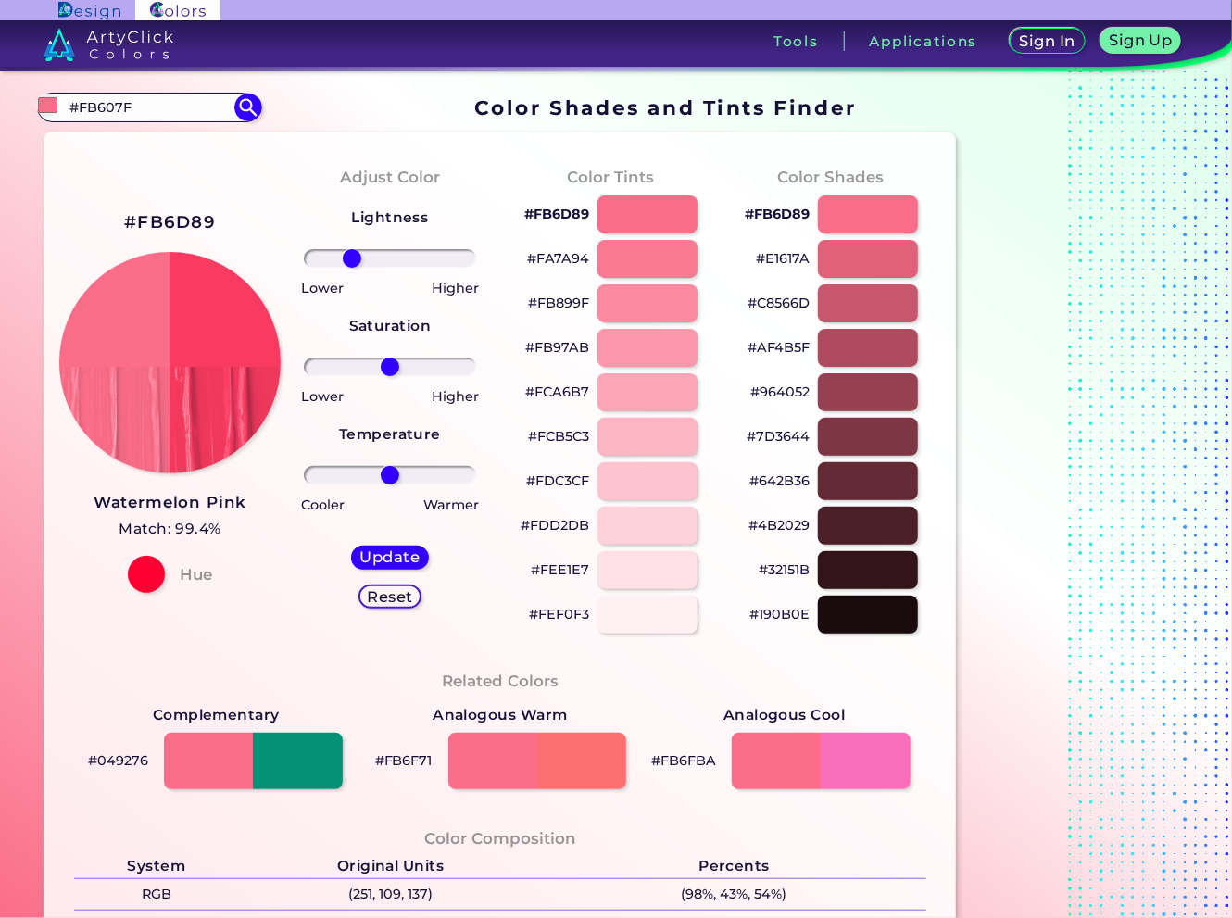
drag, startPoint x: 387, startPoint y: 258, endPoint x: 352, endPoint y: 256, distance: 35.3
type input "-49"
click at [352, 256] on input "range" at bounding box center [389, 258] width 171 height 19
click at [413, 551] on h5 "Update" at bounding box center [390, 557] width 55 height 14
type input "#fa3b61"
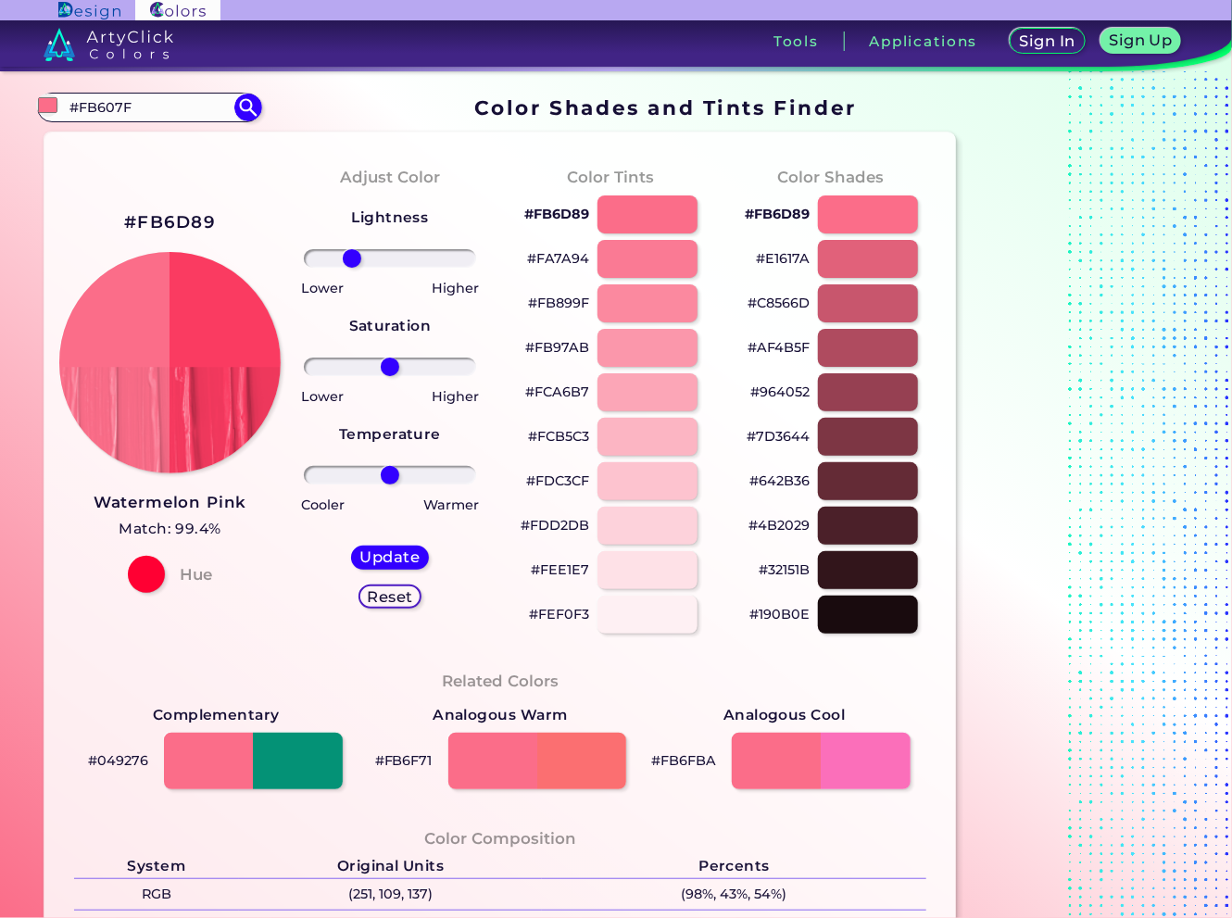
type input "0"
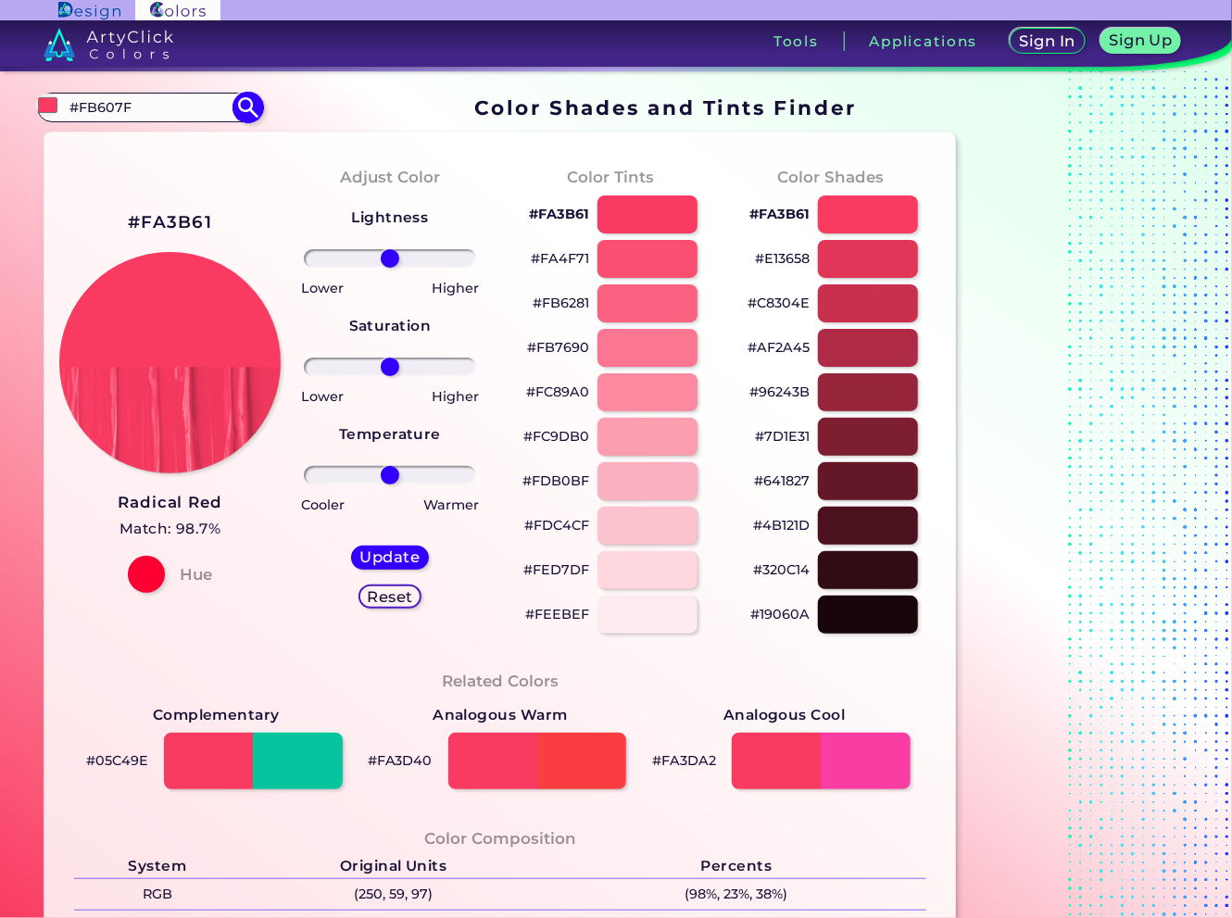
click at [123, 114] on input "#FB607F" at bounding box center [149, 106] width 172 height 25
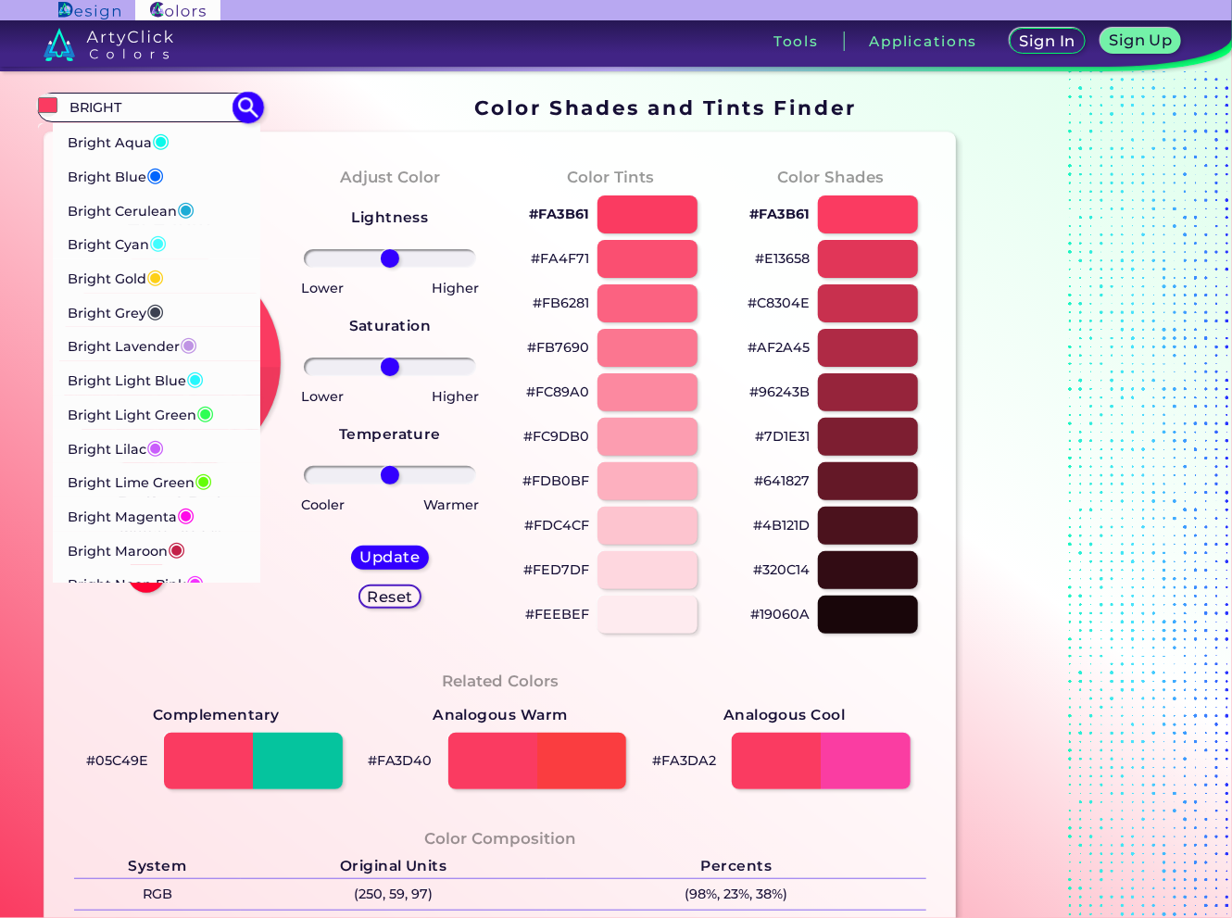
drag, startPoint x: 148, startPoint y: 110, endPoint x: 70, endPoint y: 105, distance: 78.0
click at [70, 105] on input "BRIGHT" at bounding box center [149, 106] width 172 height 25
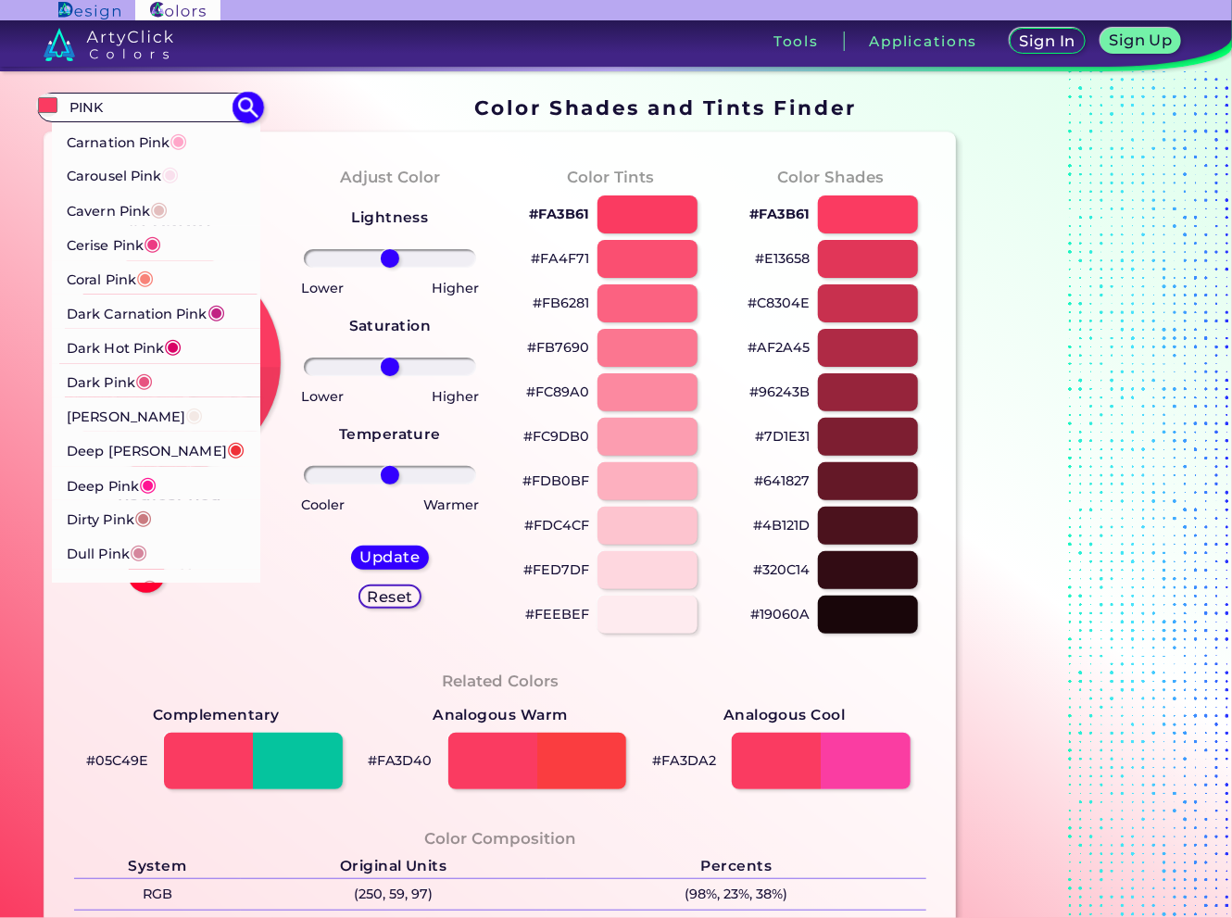
scroll to position [371, 0]
type input "PINK"
click at [104, 384] on p "Dark Pink ◉" at bounding box center [110, 379] width 86 height 34
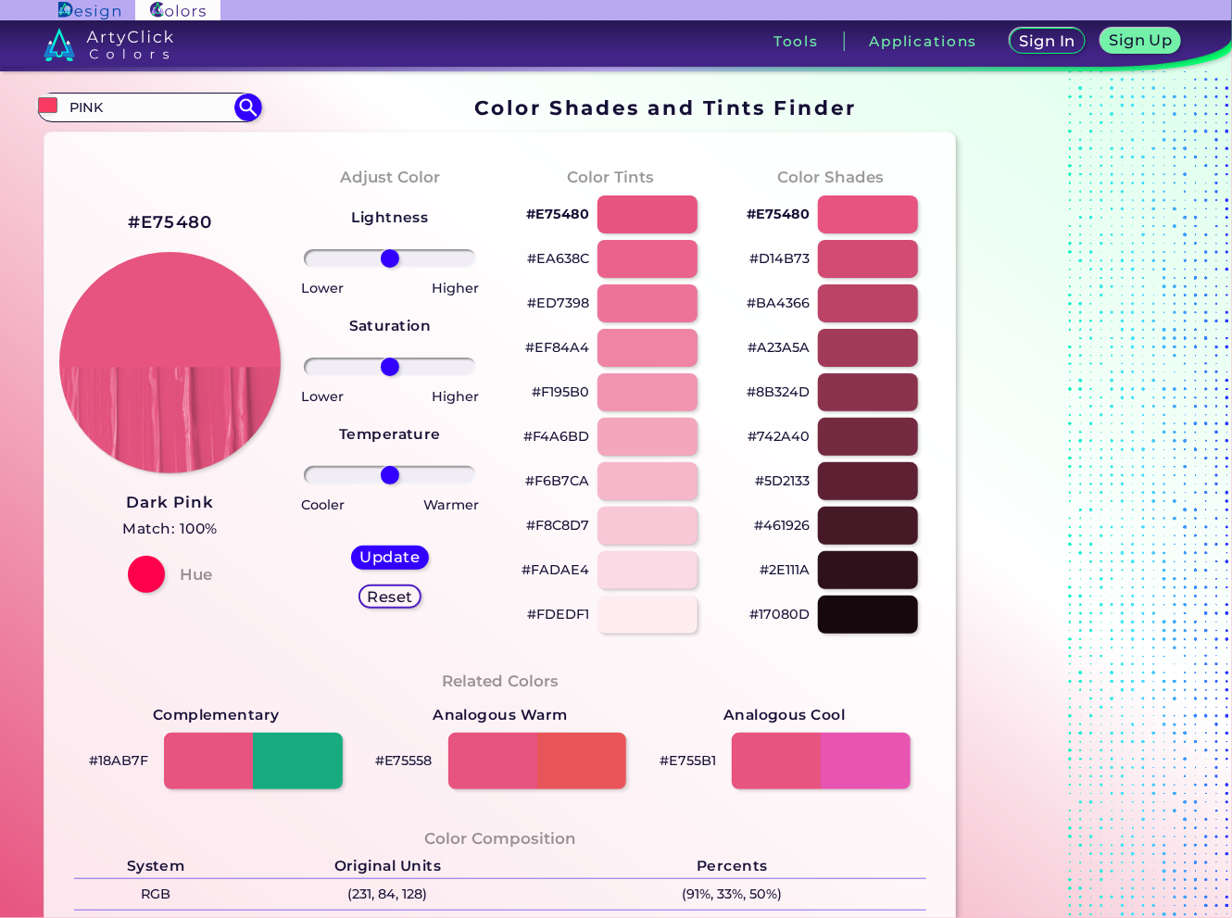
type input "#e75480"
click at [790, 218] on p "#E75480" at bounding box center [778, 214] width 63 height 22
drag, startPoint x: 786, startPoint y: 394, endPoint x: 1228, endPoint y: 347, distance: 445.3
click at [786, 394] on p "#8B324D" at bounding box center [778, 392] width 63 height 22
drag, startPoint x: 787, startPoint y: 213, endPoint x: 1229, endPoint y: 321, distance: 455.0
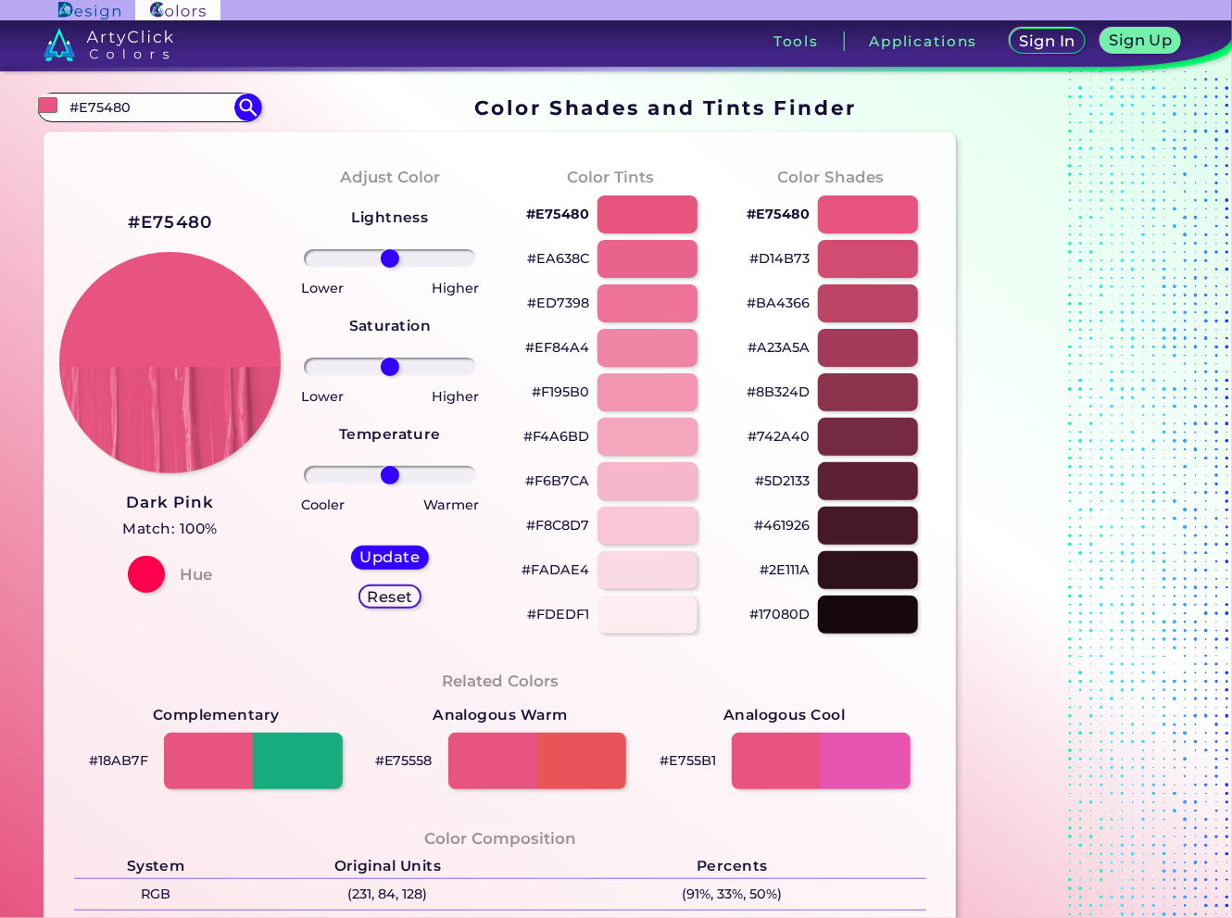
click at [787, 213] on p "#E75480" at bounding box center [778, 214] width 63 height 22
drag, startPoint x: 574, startPoint y: 306, endPoint x: 1228, endPoint y: 378, distance: 657.1
click at [574, 306] on p "#ED7398" at bounding box center [558, 303] width 62 height 22
click at [571, 388] on p "#F195B0" at bounding box center [560, 392] width 57 height 22
click at [1101, 164] on div at bounding box center [1080, 756] width 232 height 1333
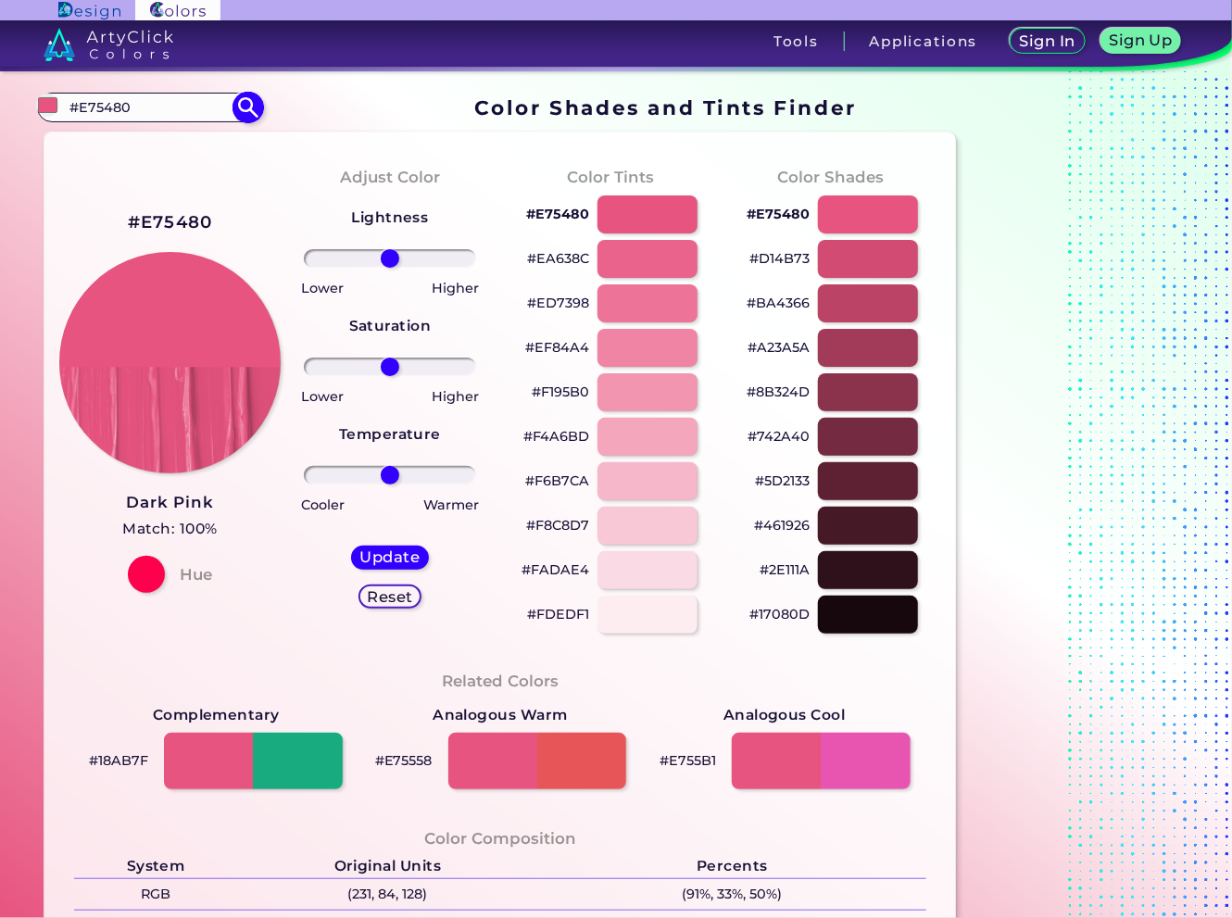
click at [103, 103] on input "#E75480" at bounding box center [149, 106] width 172 height 25
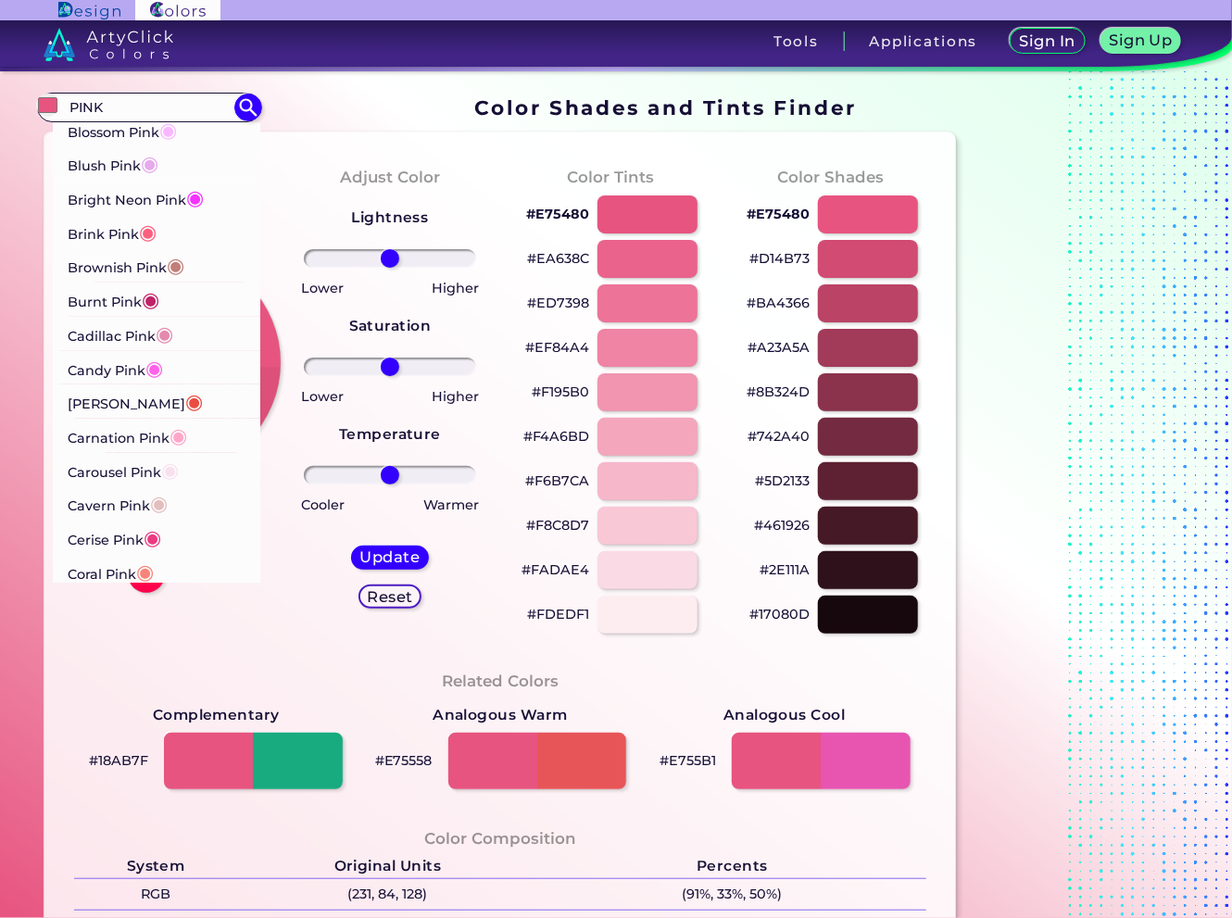
scroll to position [93, 0]
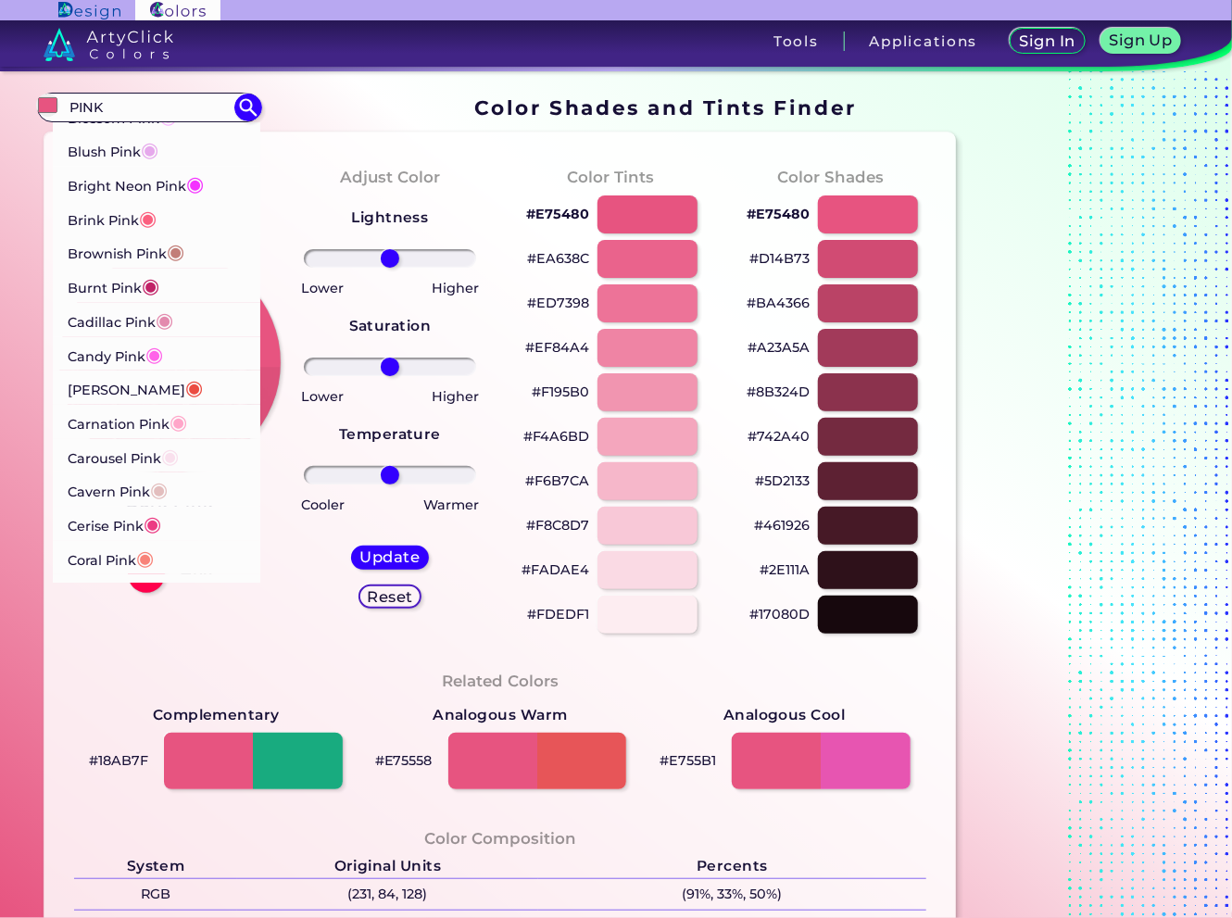
click at [993, 399] on div at bounding box center [1080, 756] width 232 height 1333
click at [1075, 396] on div at bounding box center [1080, 756] width 232 height 1333
click at [1117, 334] on div at bounding box center [1080, 756] width 232 height 1333
drag, startPoint x: 155, startPoint y: 104, endPoint x: 15, endPoint y: 102, distance: 139.9
click at [15, 102] on div "Color Shades Finder #e75480 PINK Baby Pink ◉ Bashful Pink ◉ Blossom Pink ◉ Blus…" at bounding box center [616, 755] width 1232 height 1369
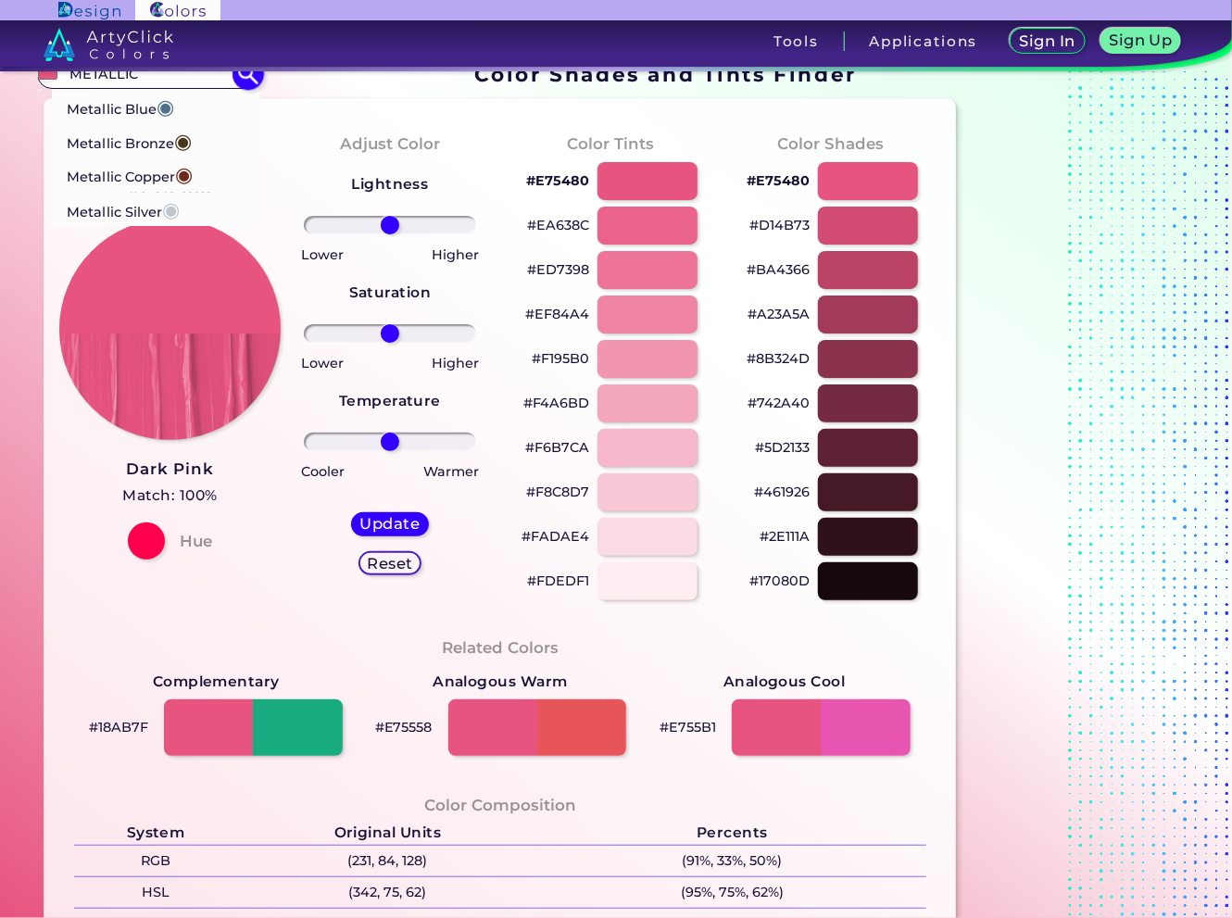
scroll to position [0, 0]
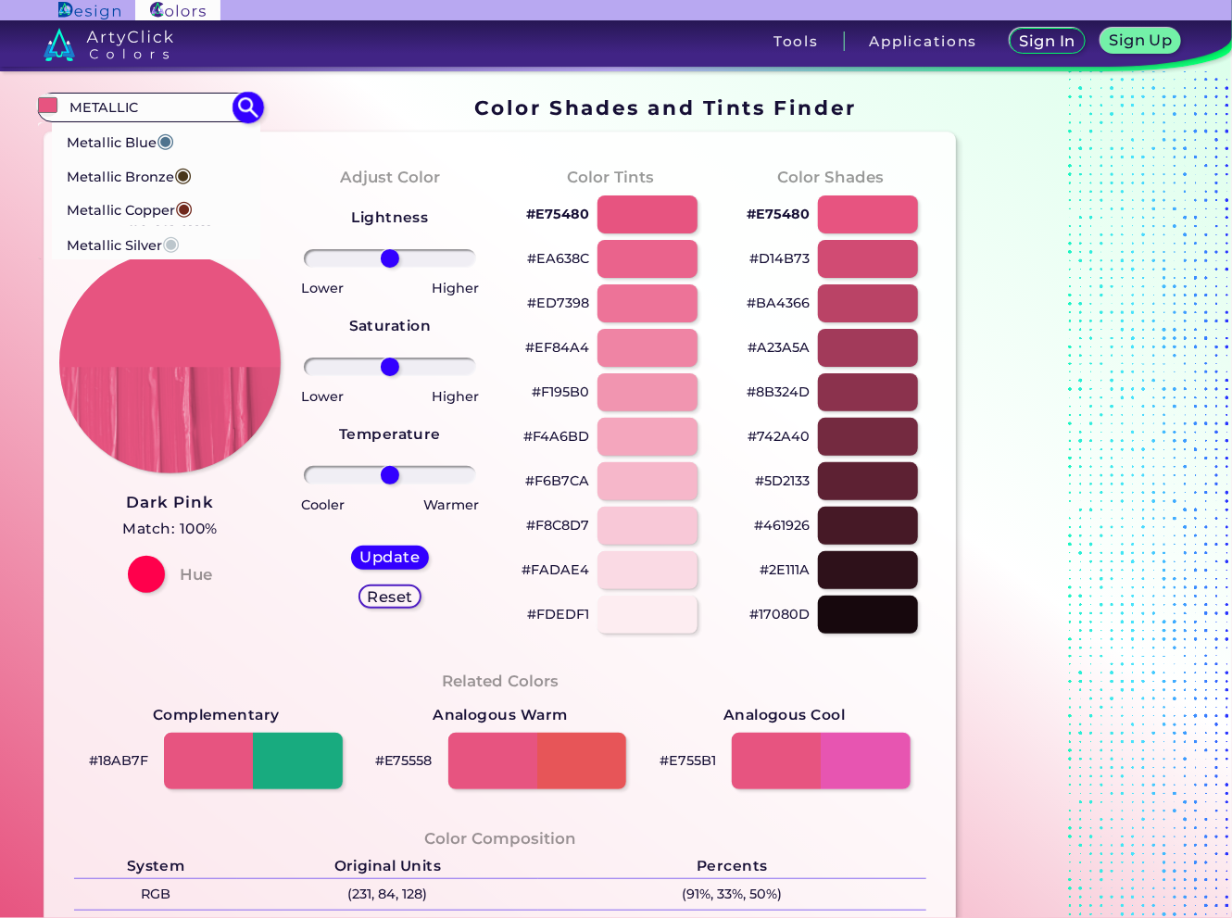
type input "METALLIC"
click at [134, 137] on p "Metallic Blue ◉" at bounding box center [120, 139] width 107 height 34
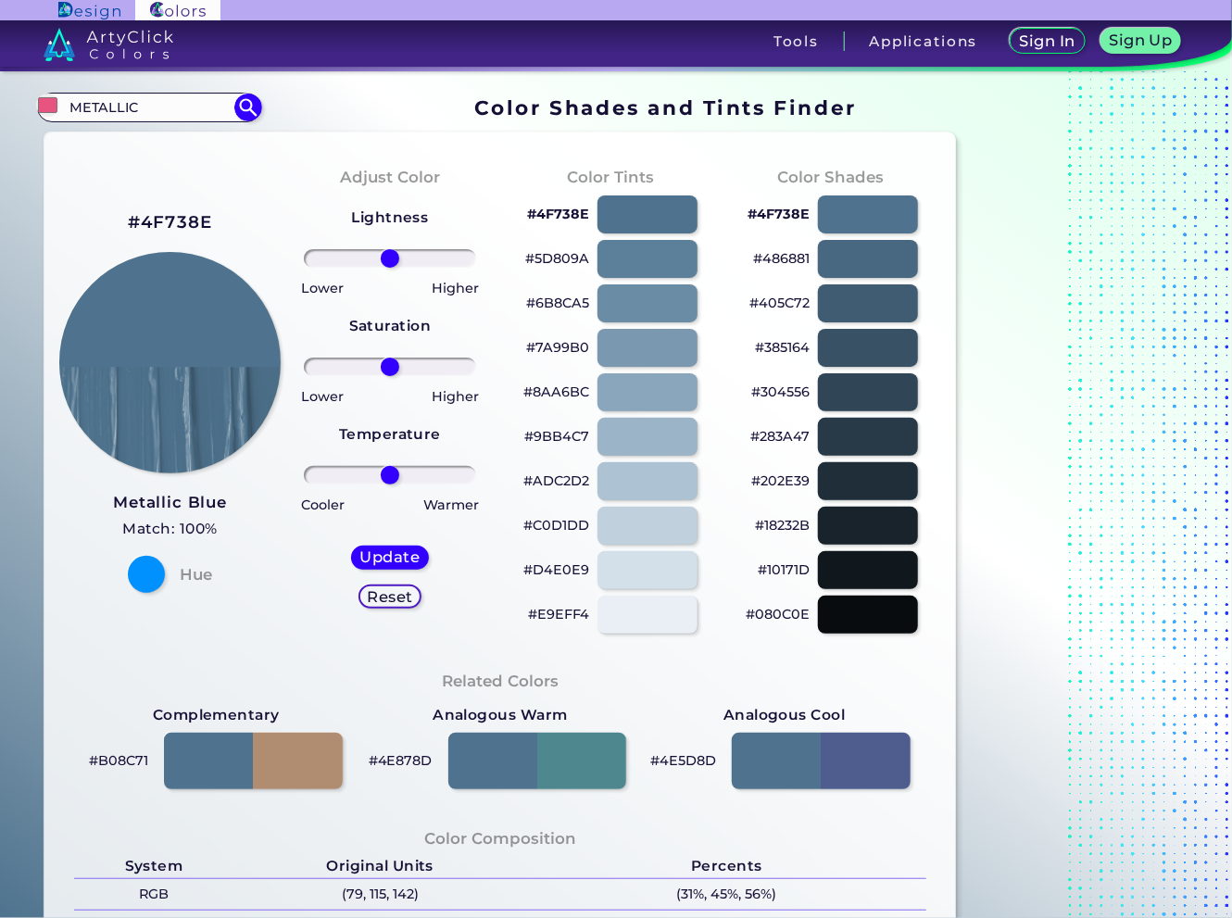
type input "#4f738e"
type input "#4F738E"
click at [566, 434] on p "#9BB4C7" at bounding box center [556, 436] width 65 height 22
drag, startPoint x: 561, startPoint y: 392, endPoint x: 1230, endPoint y: 386, distance: 669.9
click at [561, 392] on p "#8AA6BC" at bounding box center [556, 392] width 66 height 22
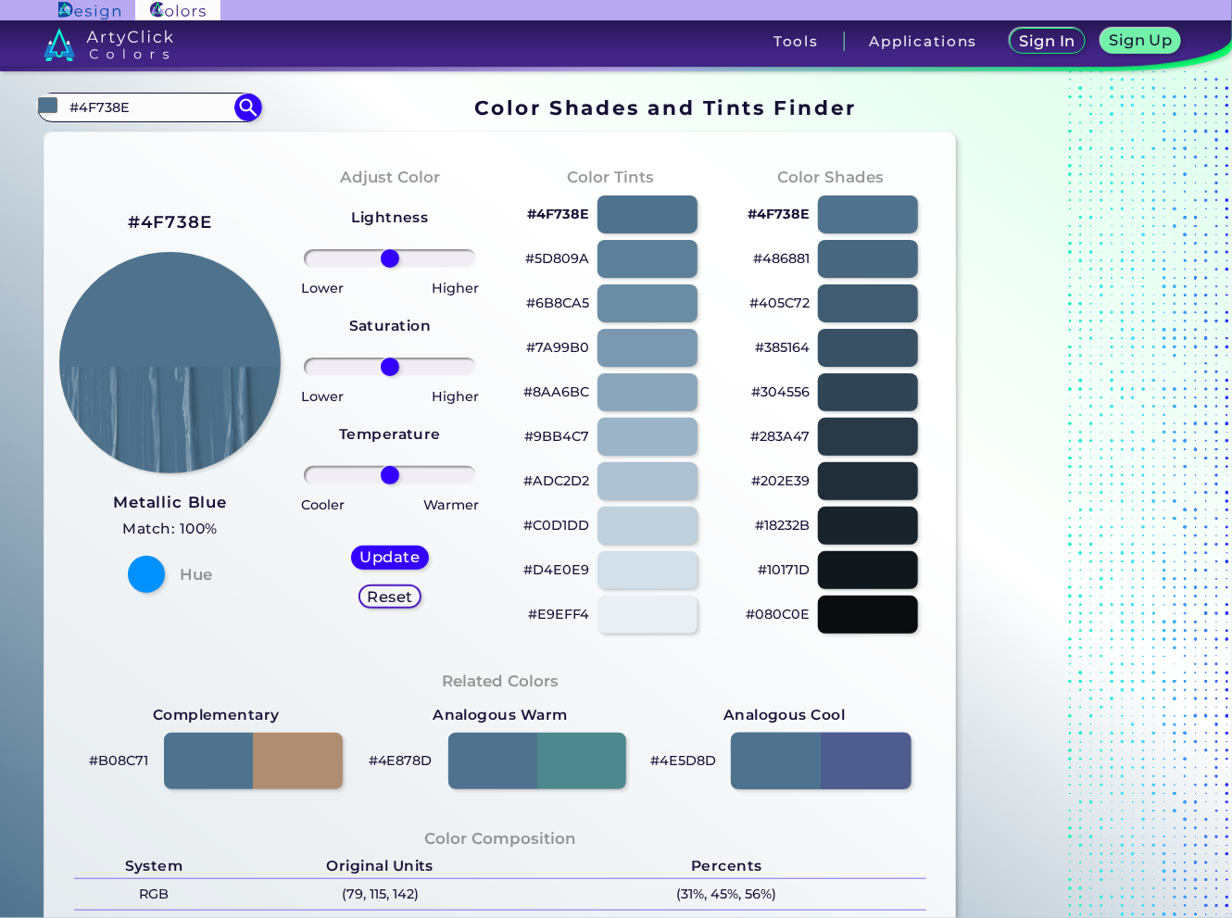
drag, startPoint x: 882, startPoint y: 774, endPoint x: 896, endPoint y: 774, distance: 13.9
click at [882, 774] on div at bounding box center [821, 761] width 181 height 57
type input "#4e5d8d"
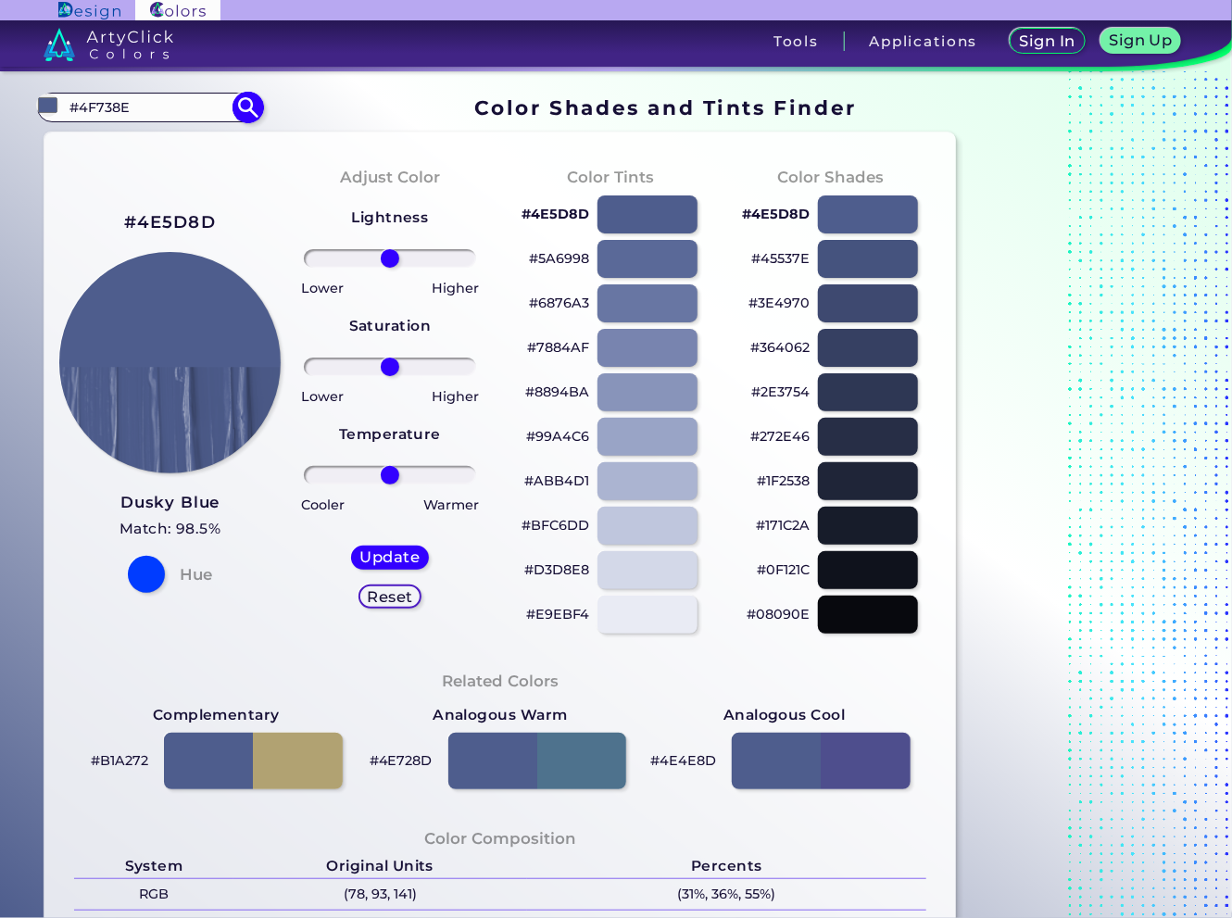
click at [159, 94] on div "#4e5d8d #4F738E Metallic Blue ◉ Metallic Bronze ◉ Metallic Copper ◉ Metallic Si…" at bounding box center [149, 108] width 224 height 30
click at [150, 115] on input "#4F738E" at bounding box center [149, 106] width 172 height 25
type input "METALLIC"
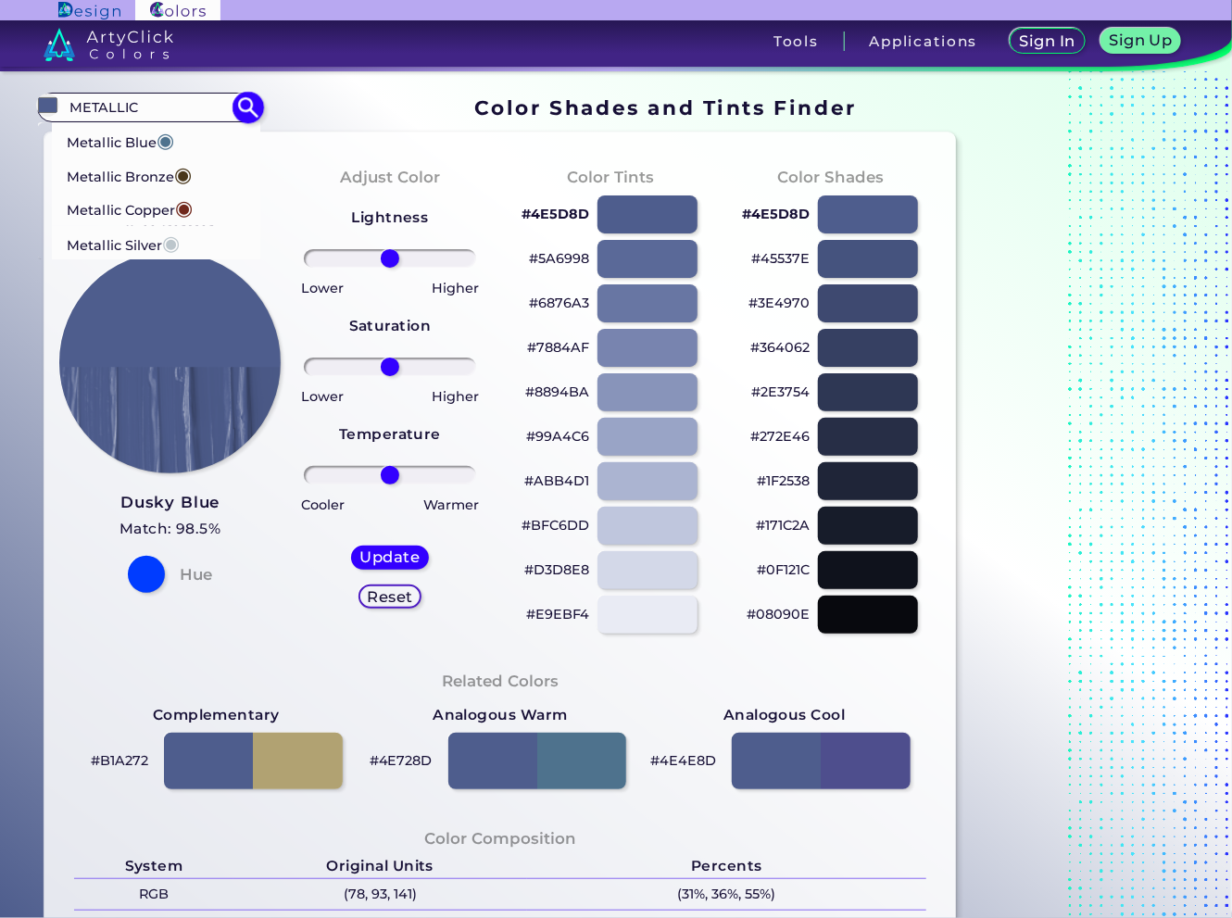
click at [126, 173] on p "Metallic Bronze ◉" at bounding box center [129, 174] width 125 height 34
type input "#49371b"
type input "#49371B"
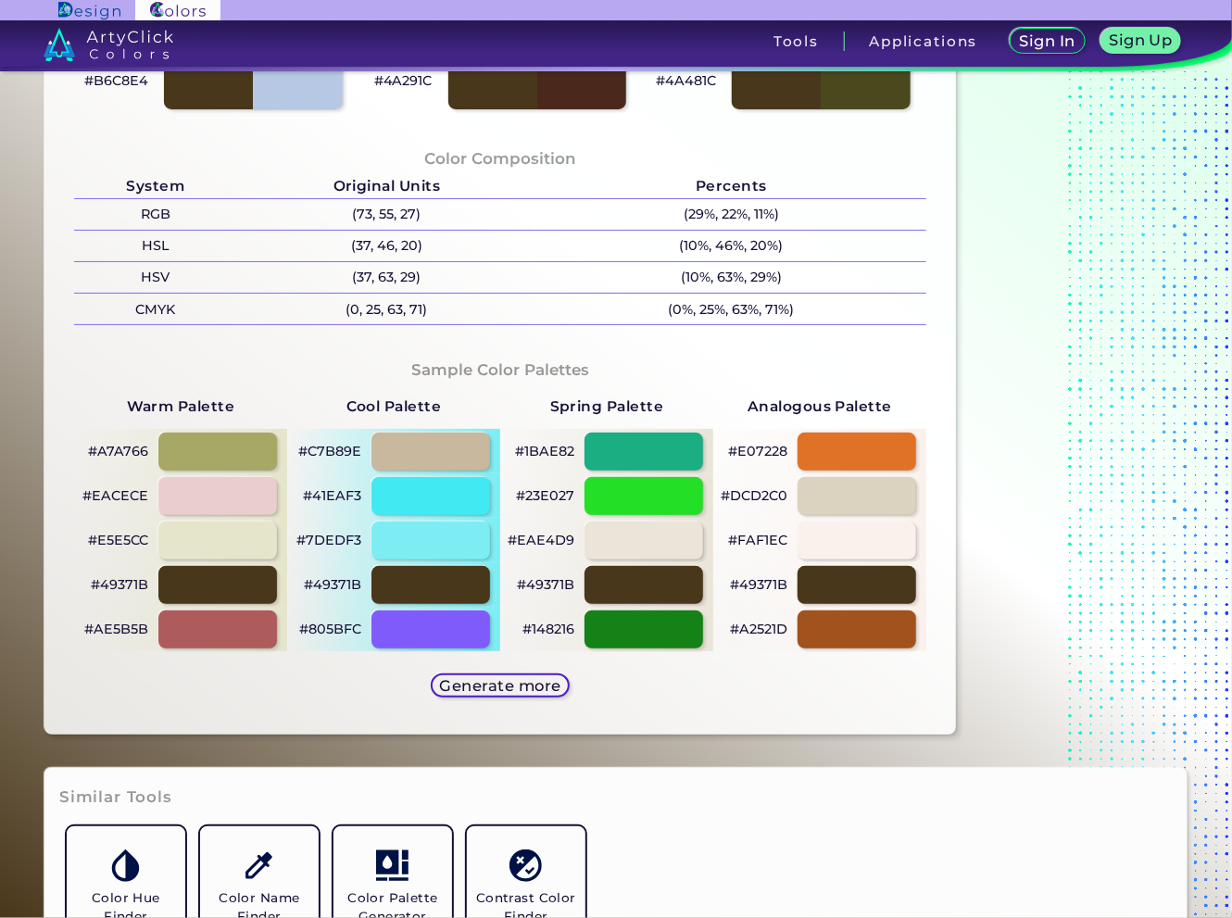
scroll to position [741, 0]
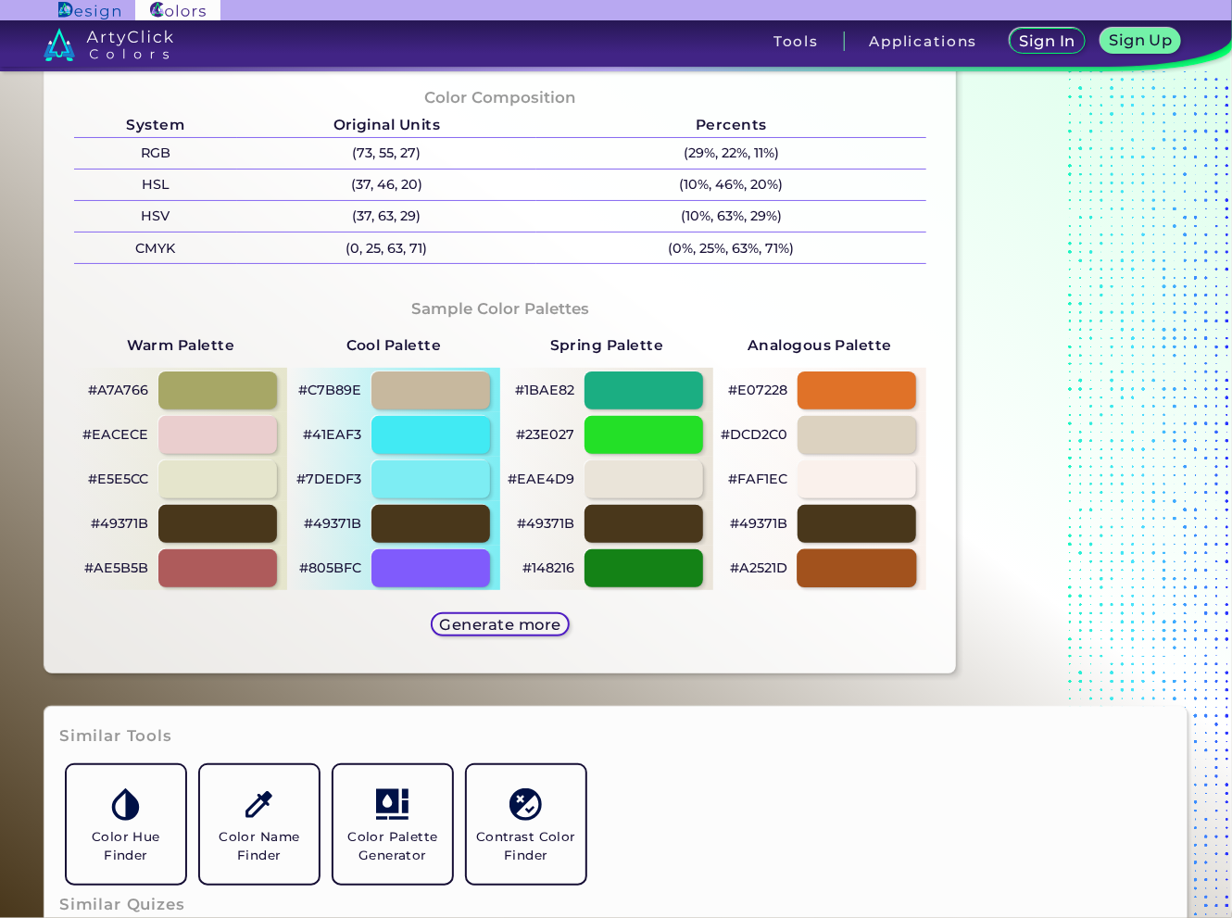
click at [850, 577] on div at bounding box center [858, 568] width 120 height 38
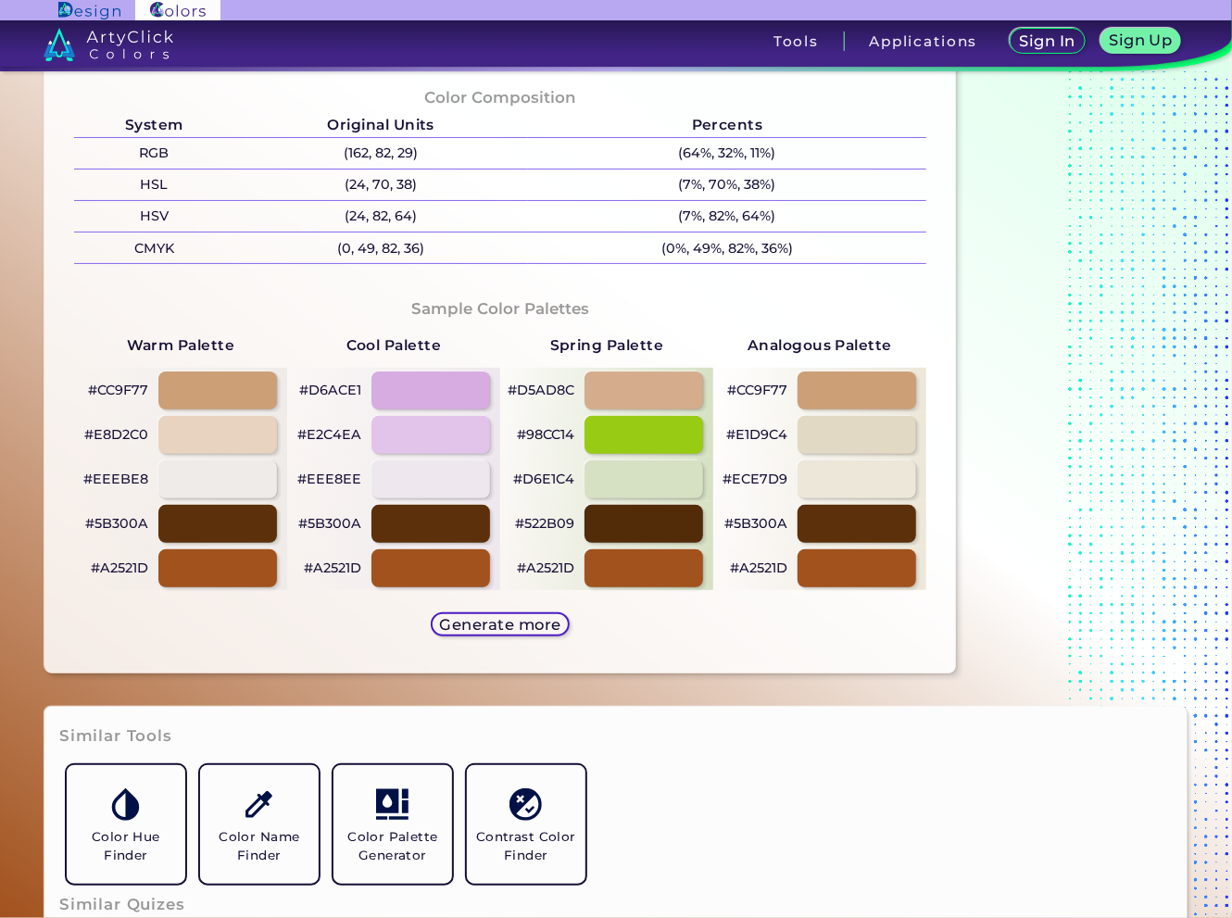
type input "#a2521d"
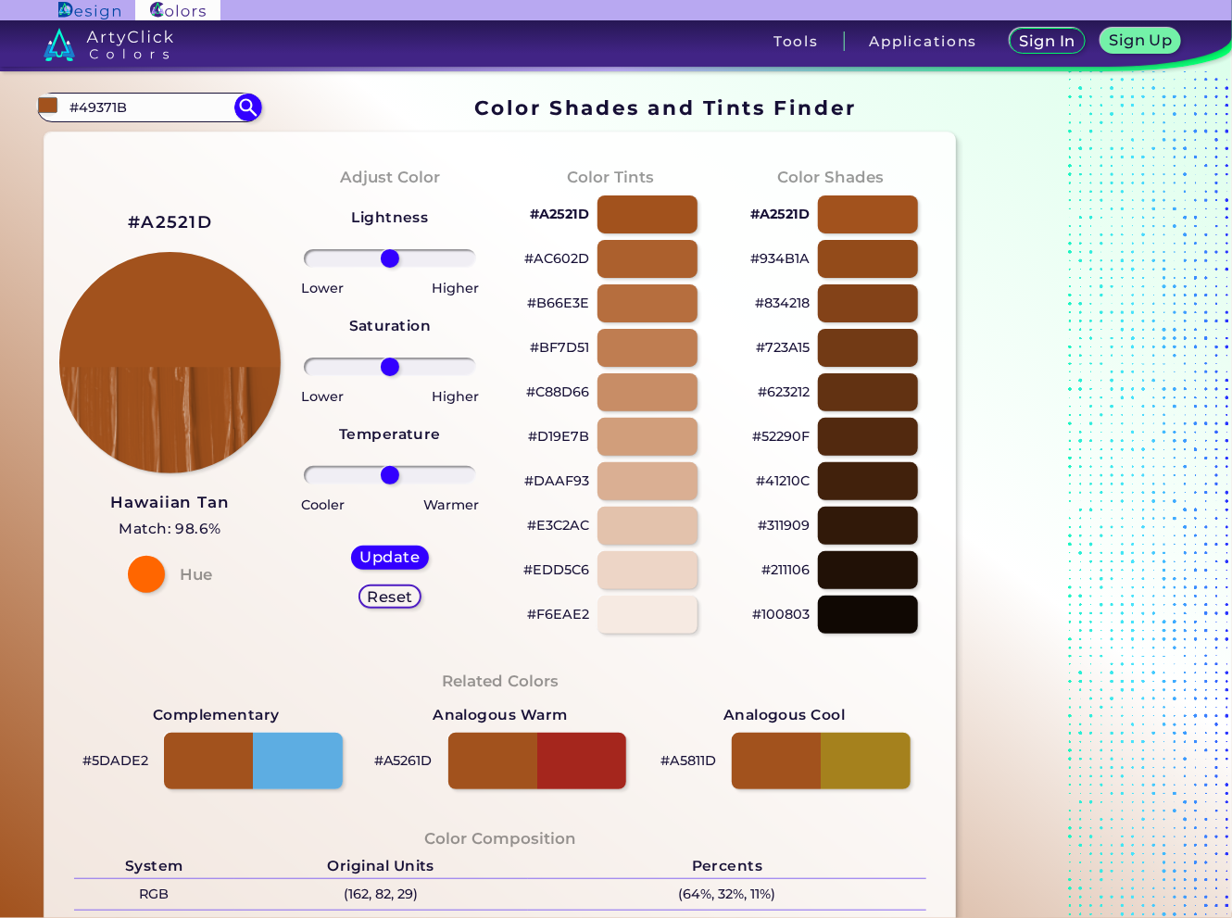
click at [1082, 361] on div at bounding box center [1080, 756] width 232 height 1333
